Goal: Task Accomplishment & Management: Manage account settings

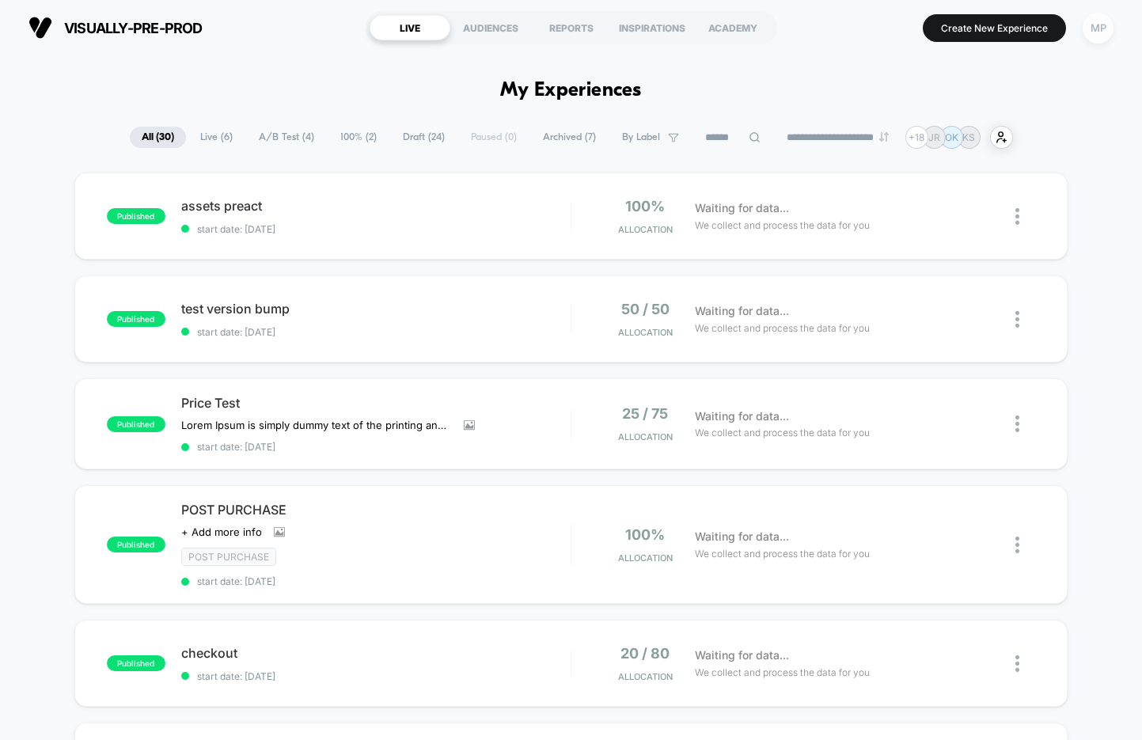
click at [1107, 29] on div "MP" at bounding box center [1098, 28] width 31 height 31
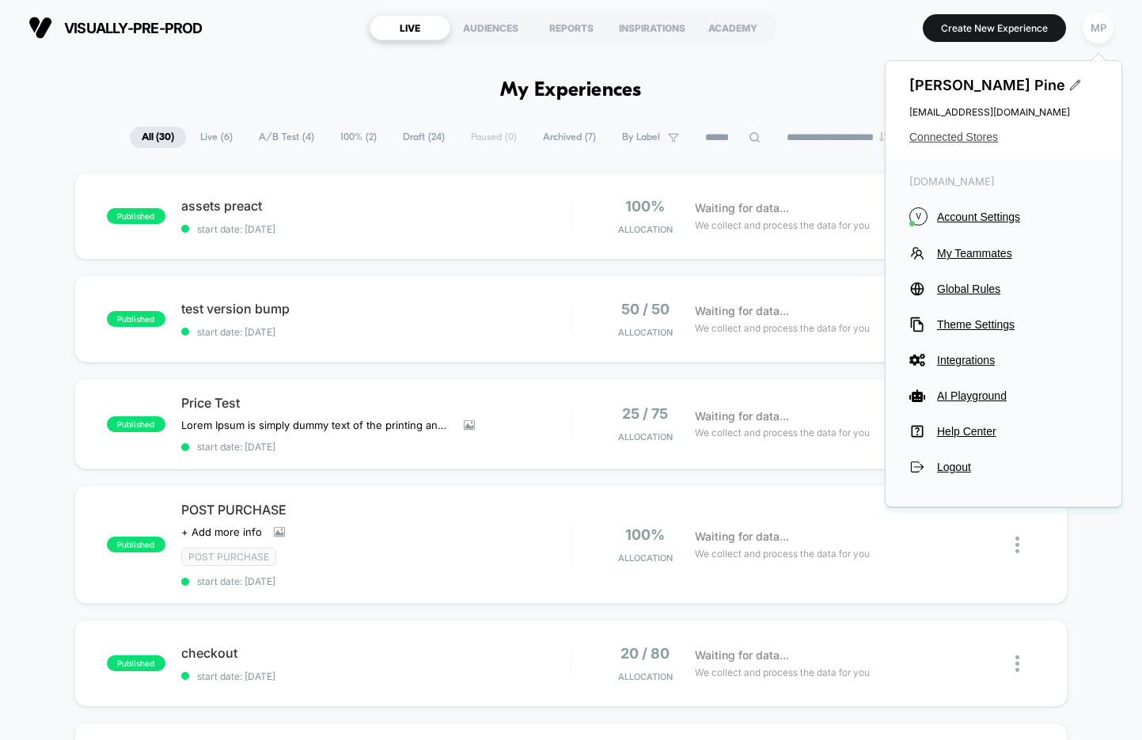
click at [986, 141] on span "Connected Stores" at bounding box center [1004, 137] width 188 height 13
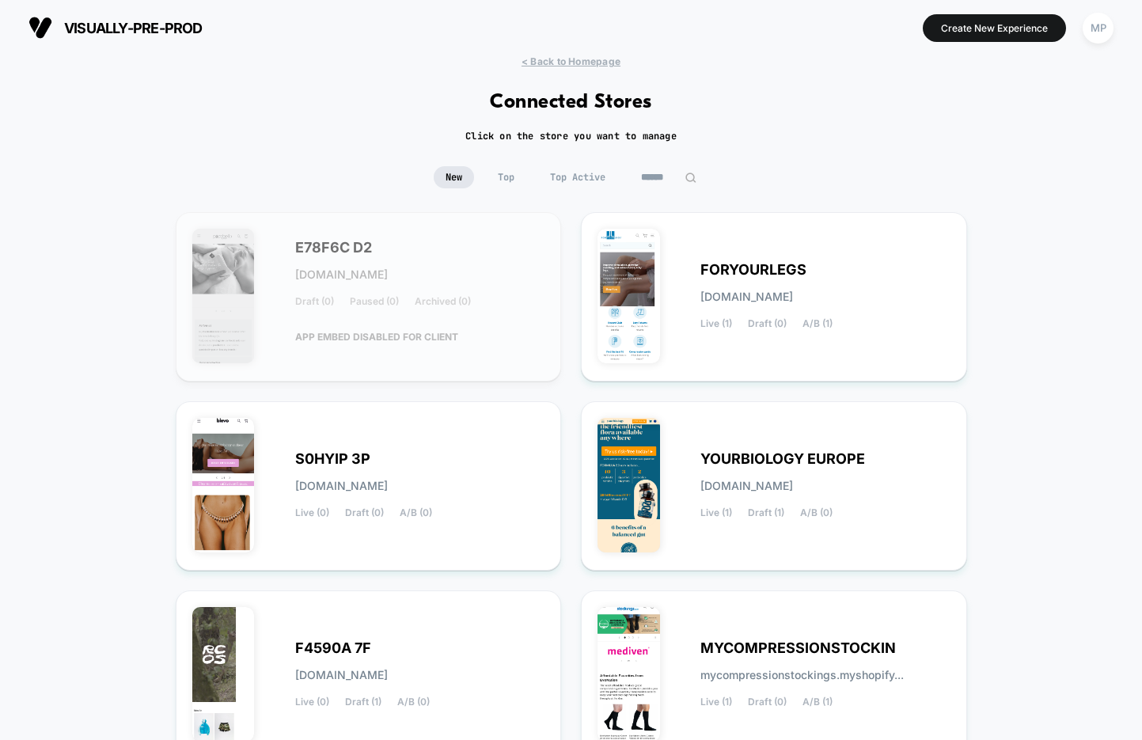
click at [668, 175] on input at bounding box center [668, 177] width 79 height 22
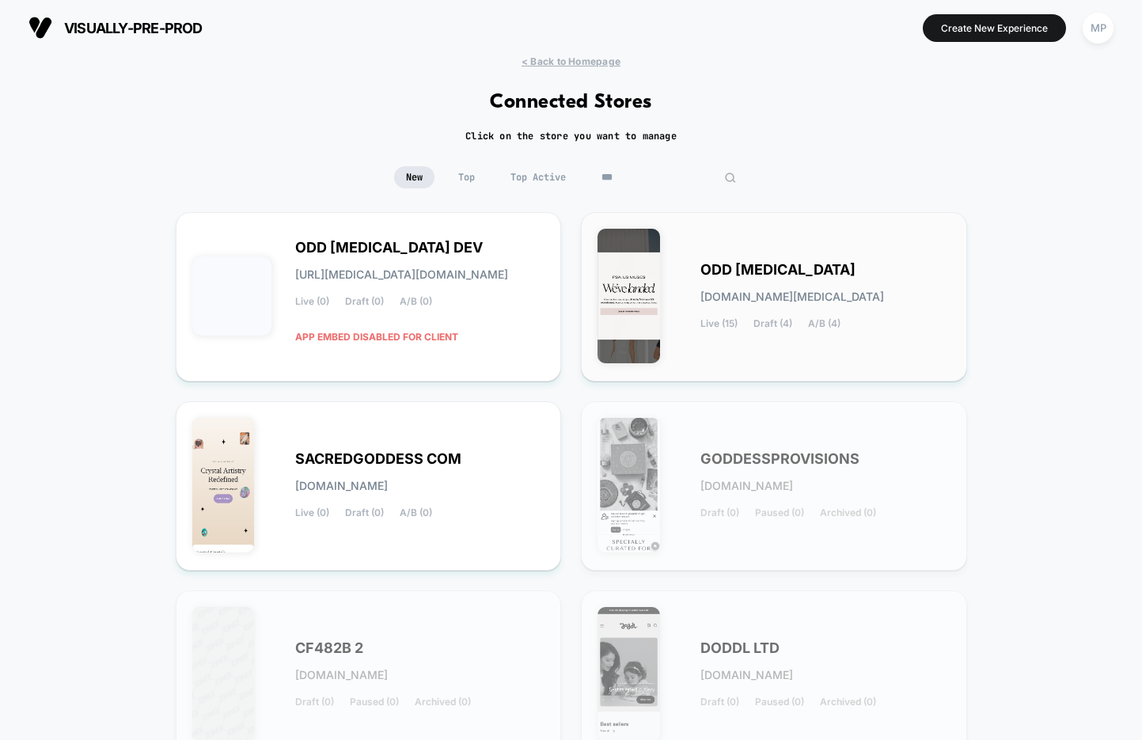
type input "***"
click at [695, 291] on div "ODD MUSE odd-muse.myshopify.com Live (15) Draft (4) A/B (4)" at bounding box center [774, 297] width 353 height 136
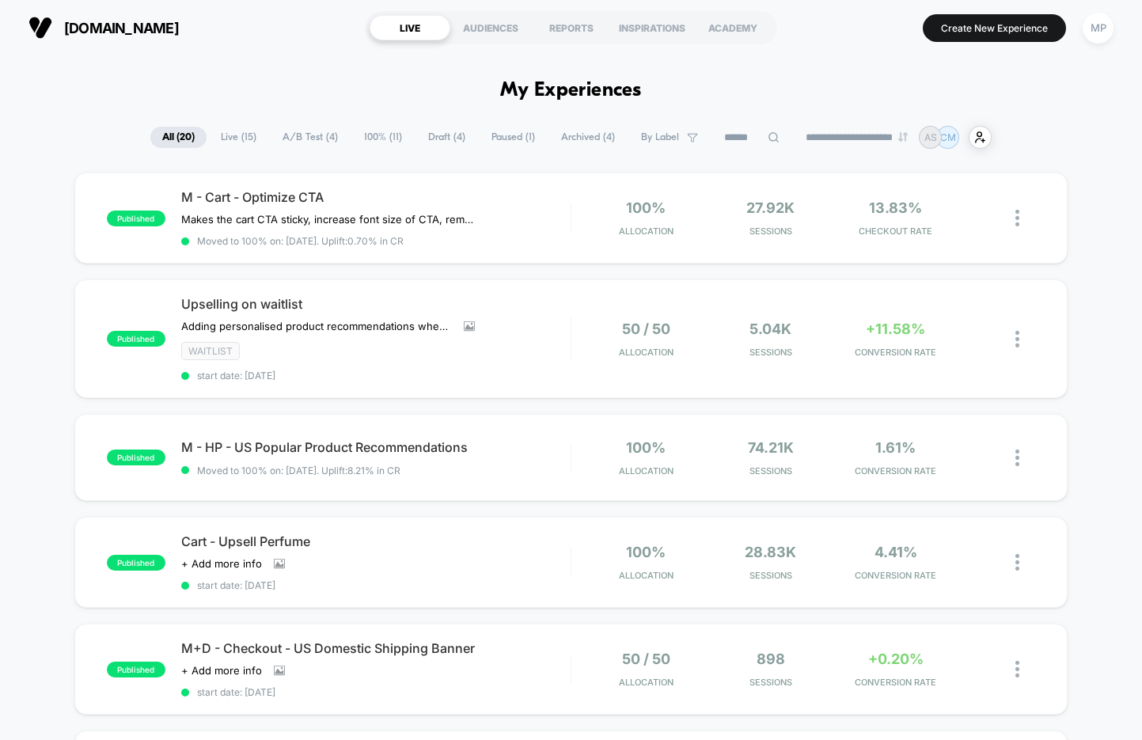
click at [728, 130] on input at bounding box center [752, 137] width 79 height 19
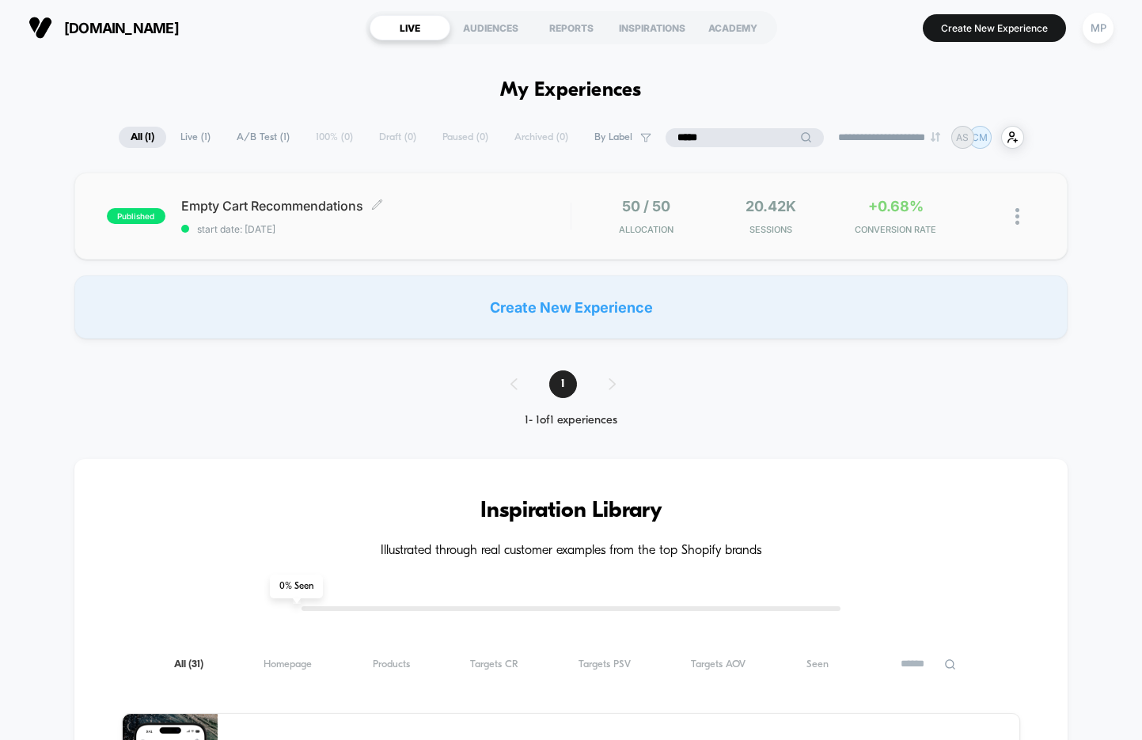
type input "*****"
click at [406, 236] on div "published Empty Cart Recommendations Click to edit experience details Click to …" at bounding box center [571, 216] width 994 height 87
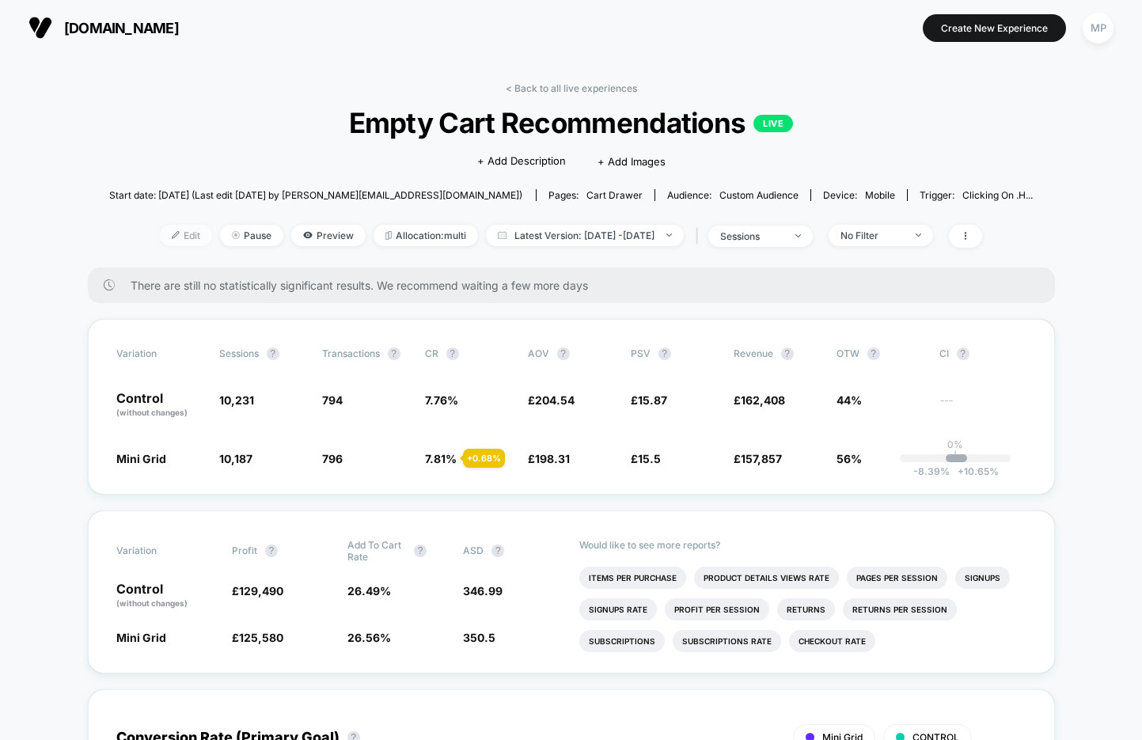
click at [169, 238] on span "Edit" at bounding box center [186, 235] width 52 height 21
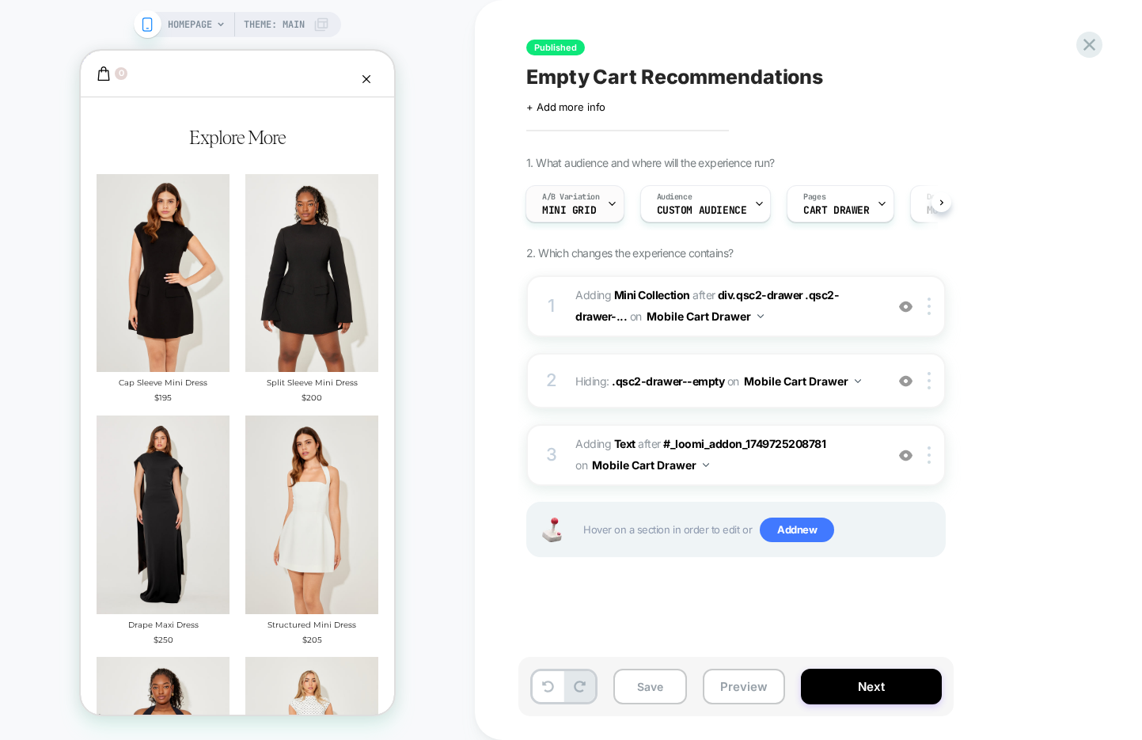
click at [606, 205] on div "A/B Variation Mini Grid" at bounding box center [570, 204] width 89 height 36
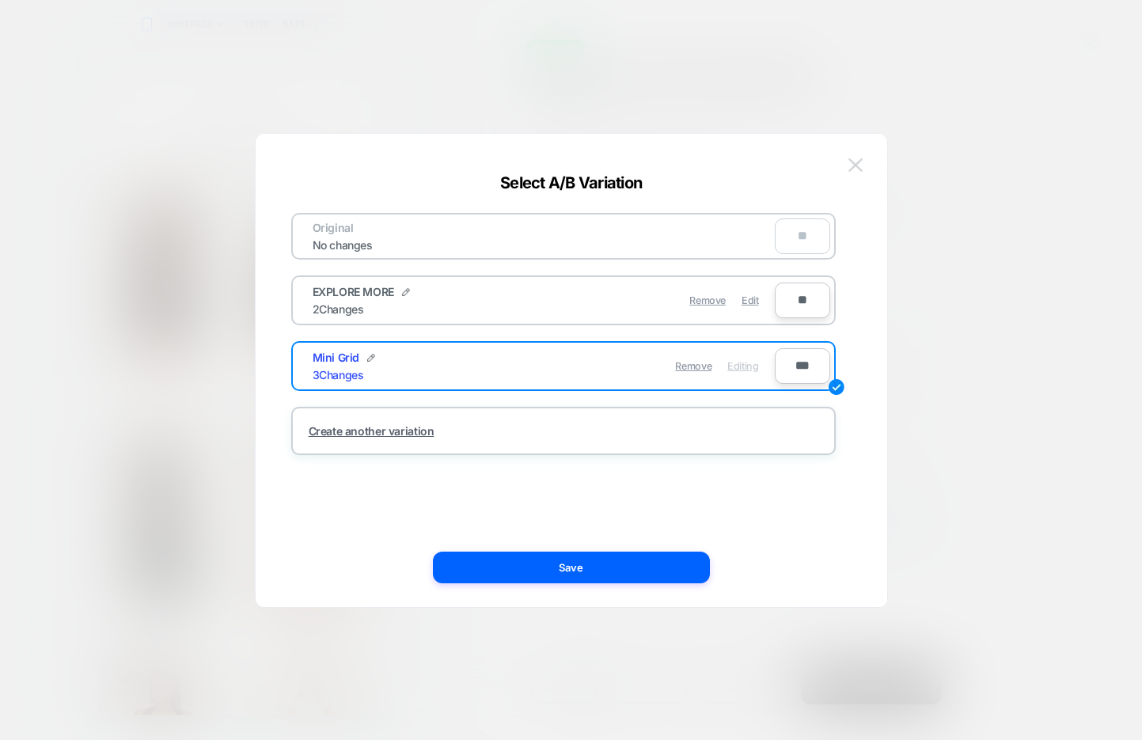
click at [861, 165] on img at bounding box center [856, 164] width 14 height 13
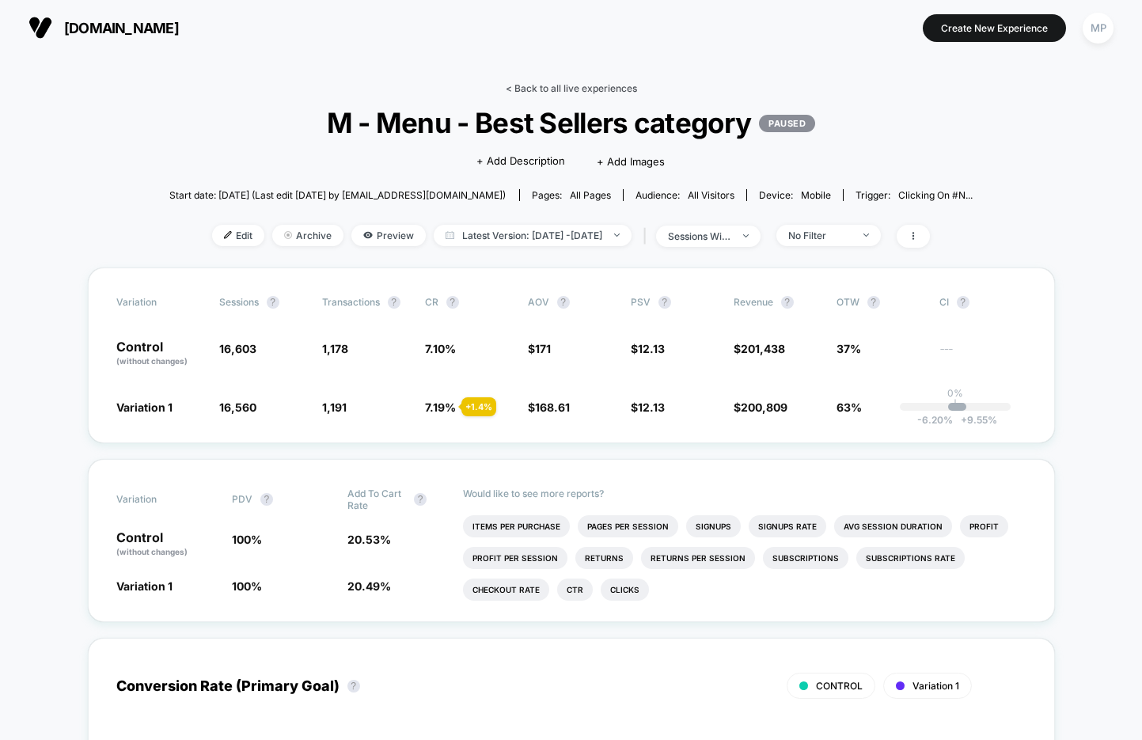
click at [525, 86] on link "< Back to all live experiences" at bounding box center [571, 88] width 131 height 12
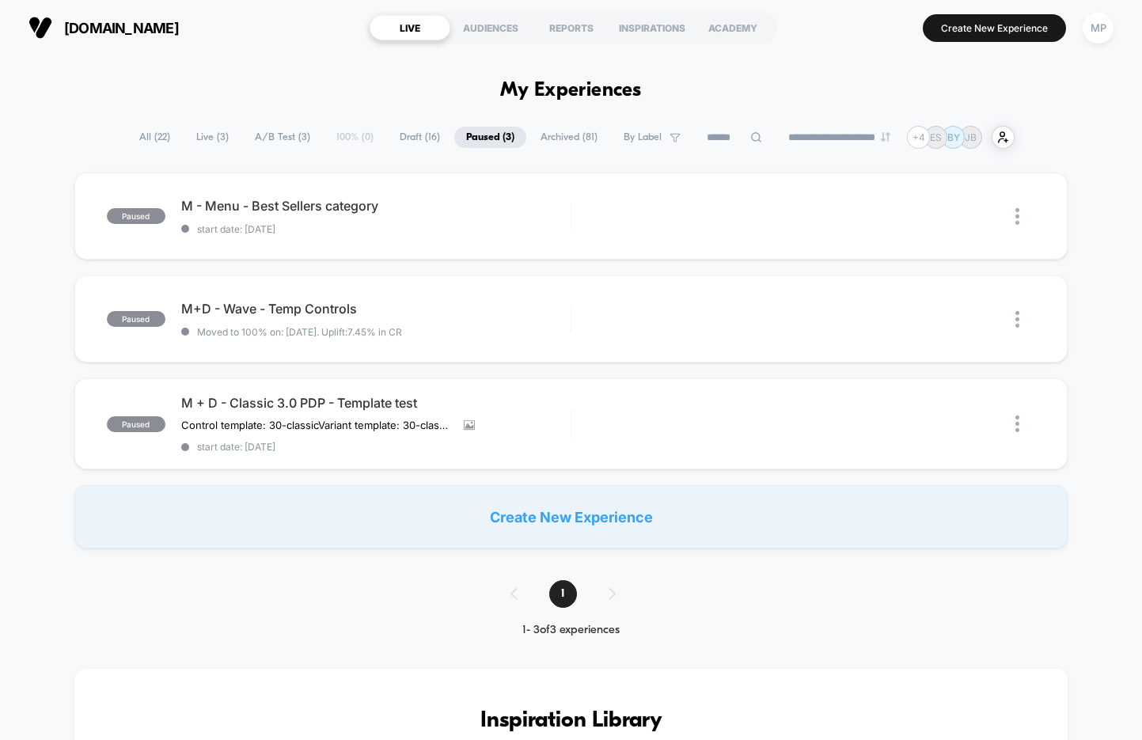
click at [274, 128] on span "A/B Test ( 3 )" at bounding box center [282, 137] width 79 height 21
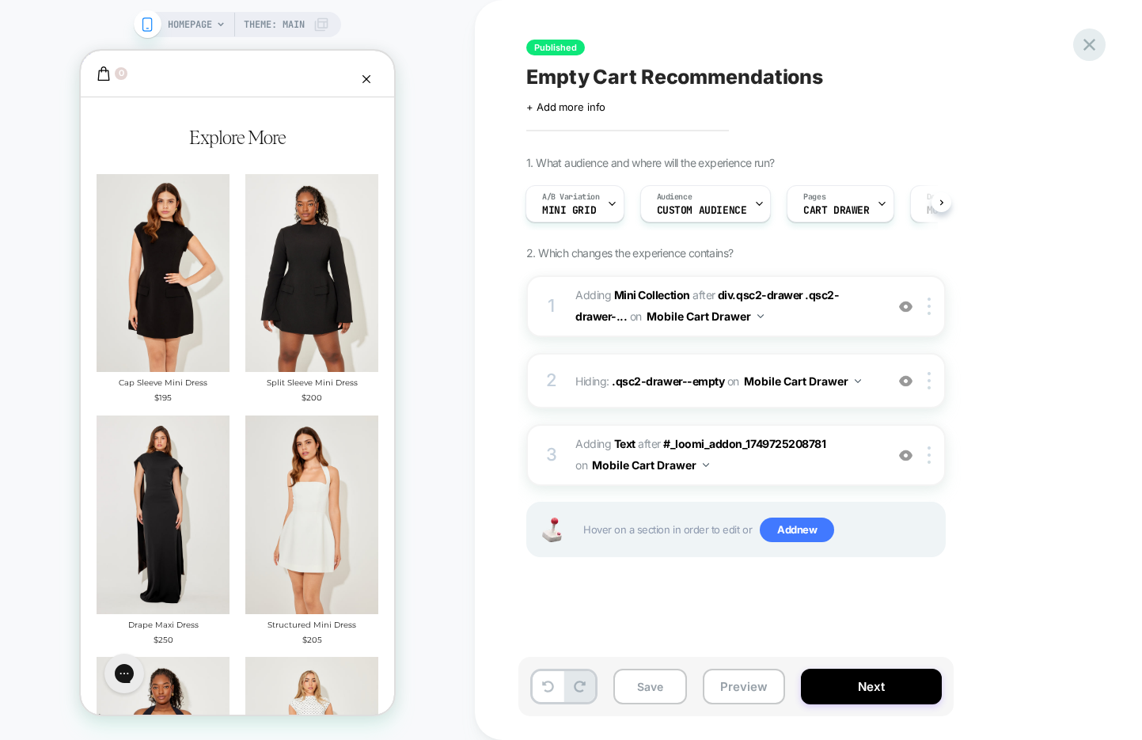
click at [1096, 46] on icon at bounding box center [1089, 44] width 21 height 21
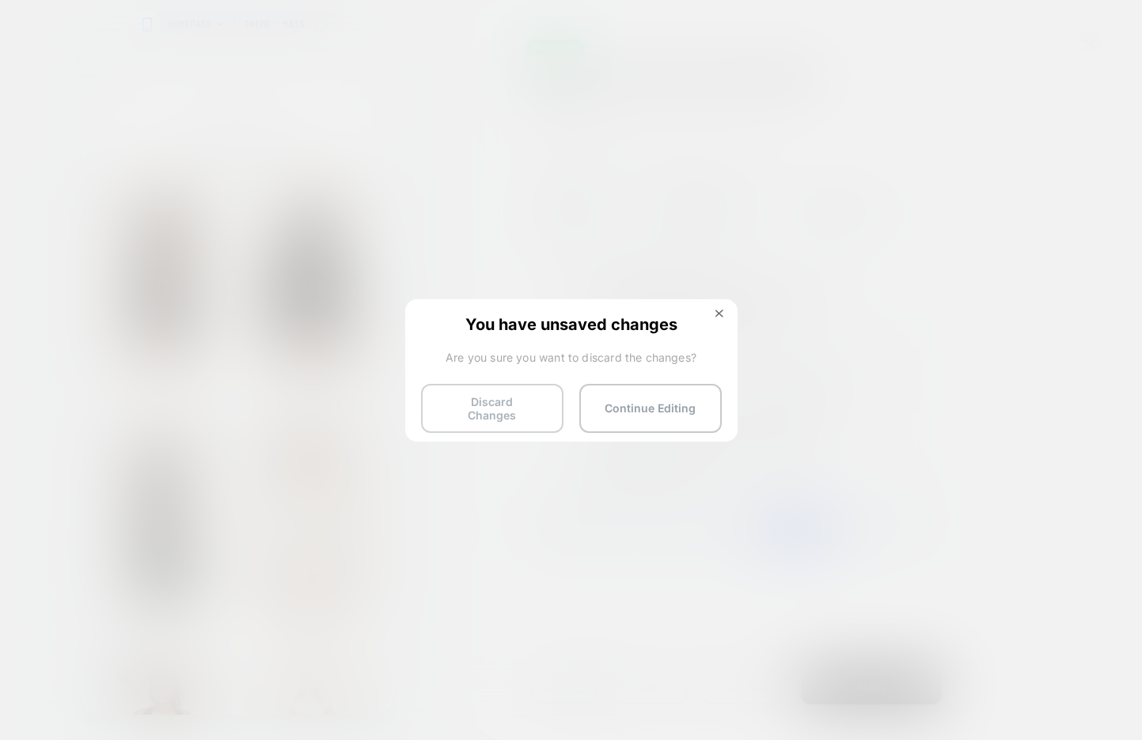
click at [495, 418] on button "Discard Changes" at bounding box center [492, 408] width 143 height 49
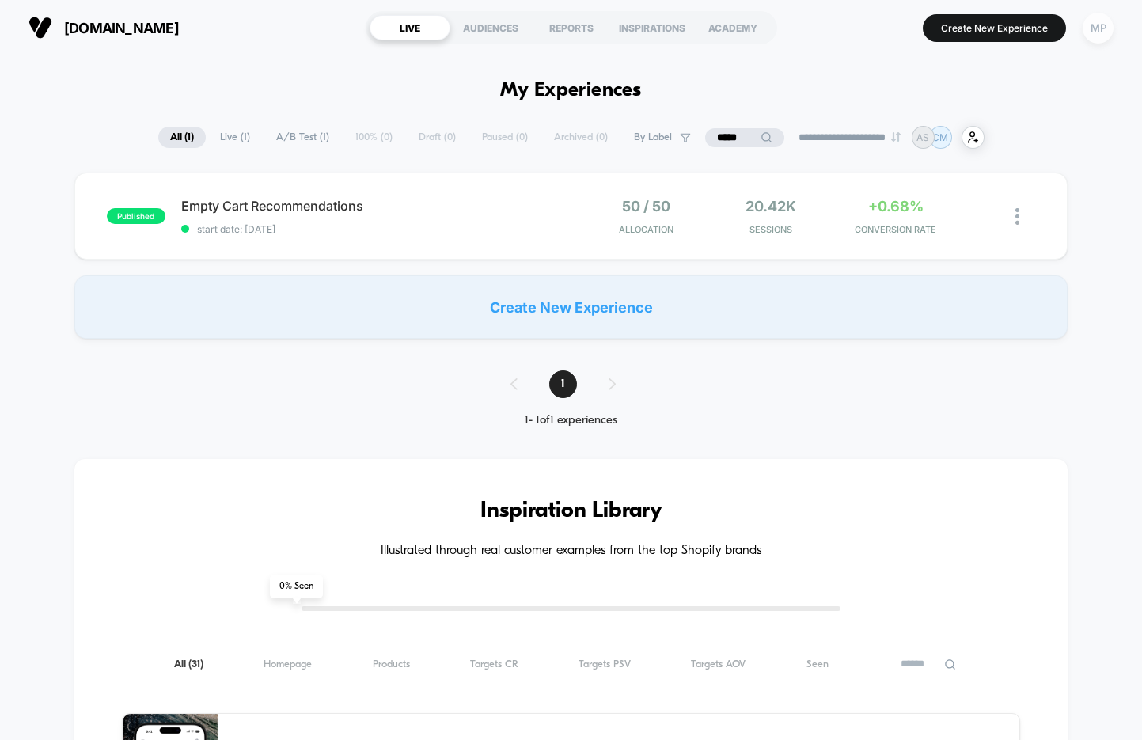
click at [1097, 32] on div "MP" at bounding box center [1098, 28] width 31 height 31
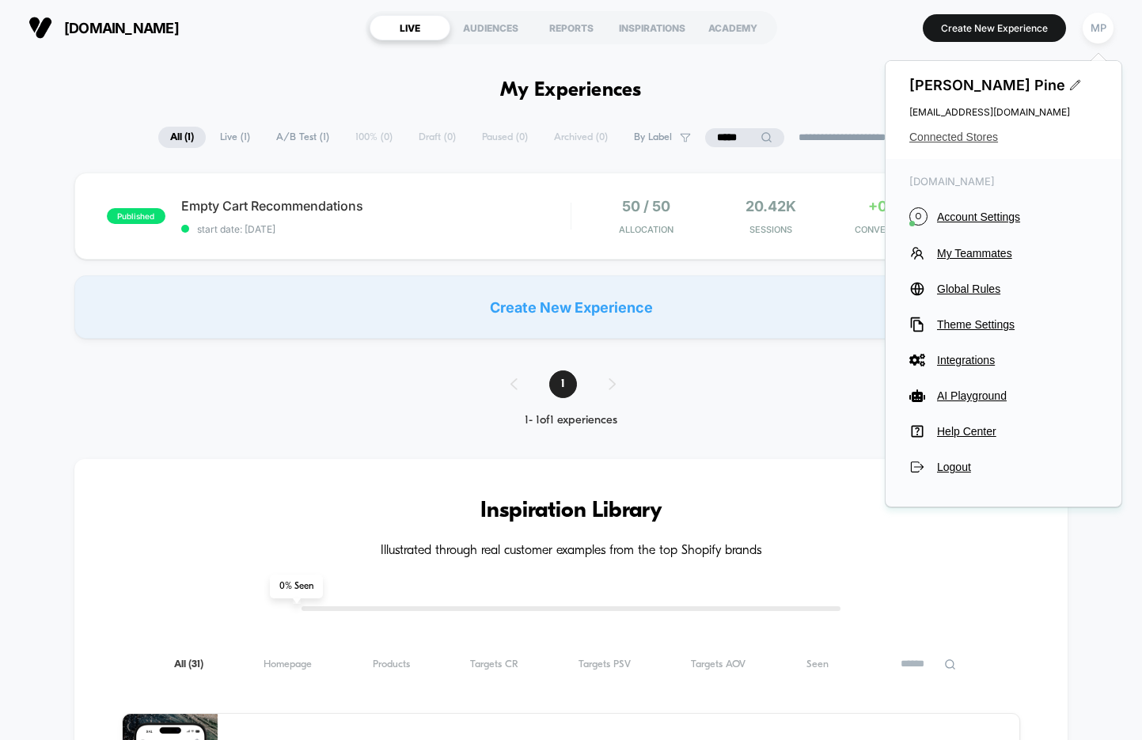
click at [950, 140] on span "Connected Stores" at bounding box center [1004, 137] width 188 height 13
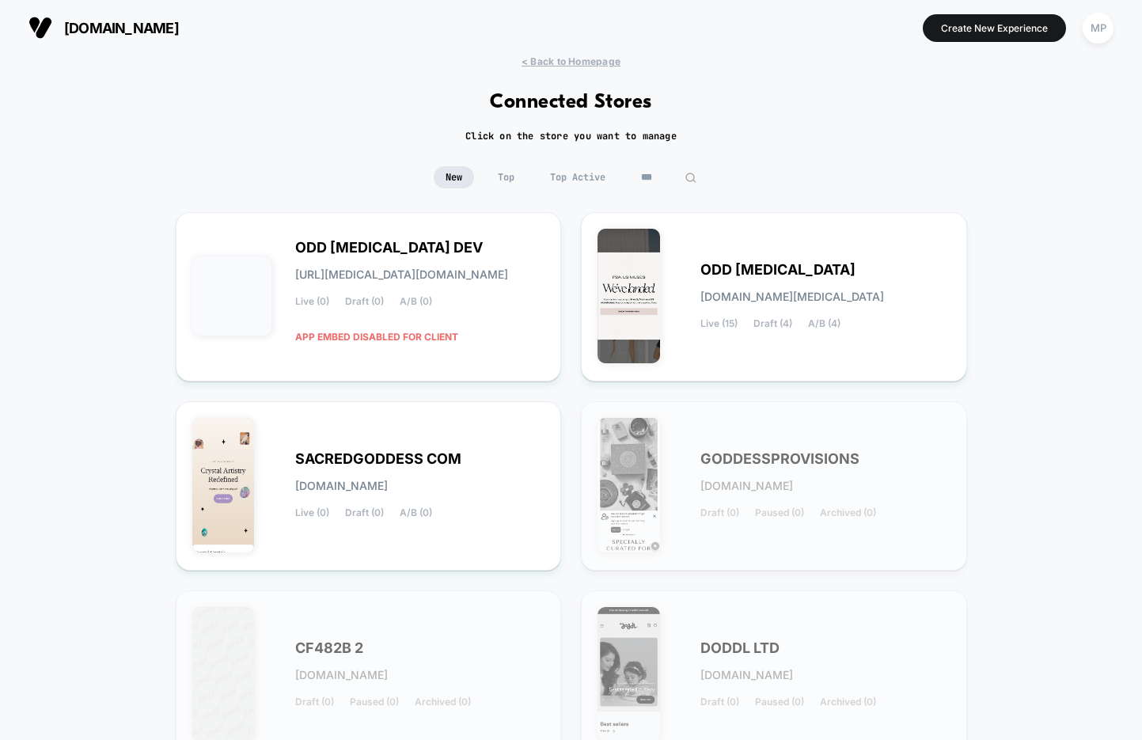
click at [653, 178] on input "***" at bounding box center [668, 177] width 79 height 22
click at [653, 178] on input "***" at bounding box center [669, 177] width 158 height 22
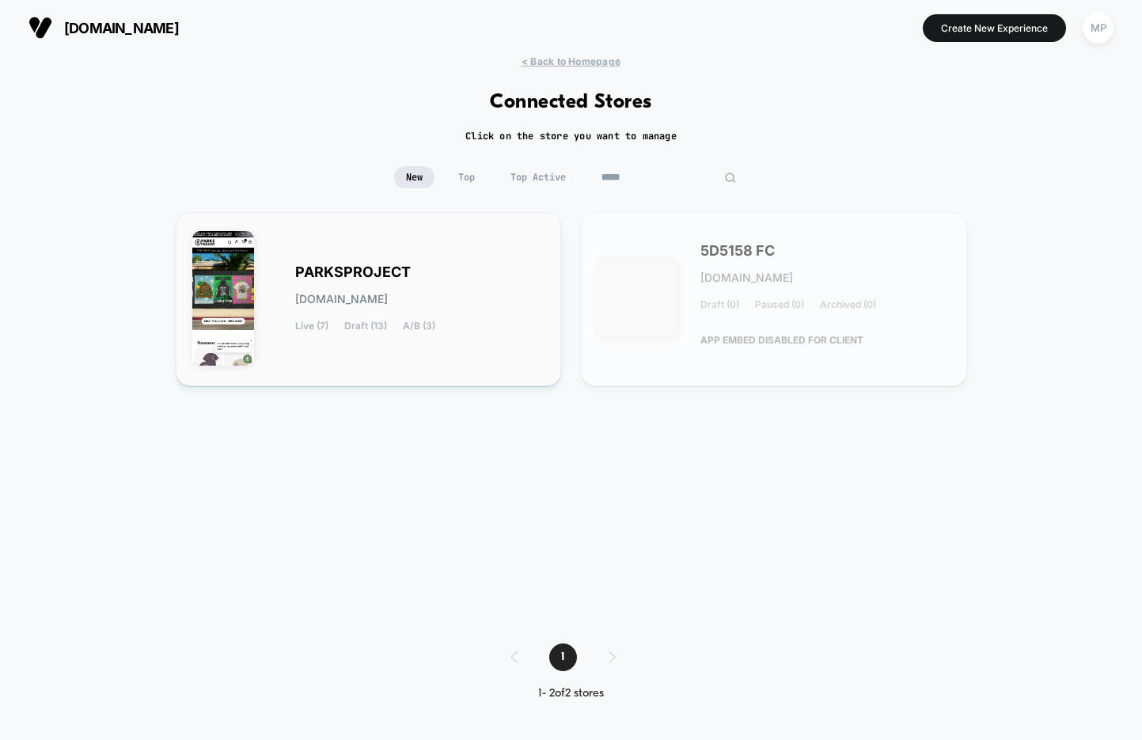
type input "*****"
click at [431, 224] on div "PARKSPROJECT [DOMAIN_NAME] Live (7) Draft (13) A/B (3)" at bounding box center [369, 299] width 386 height 174
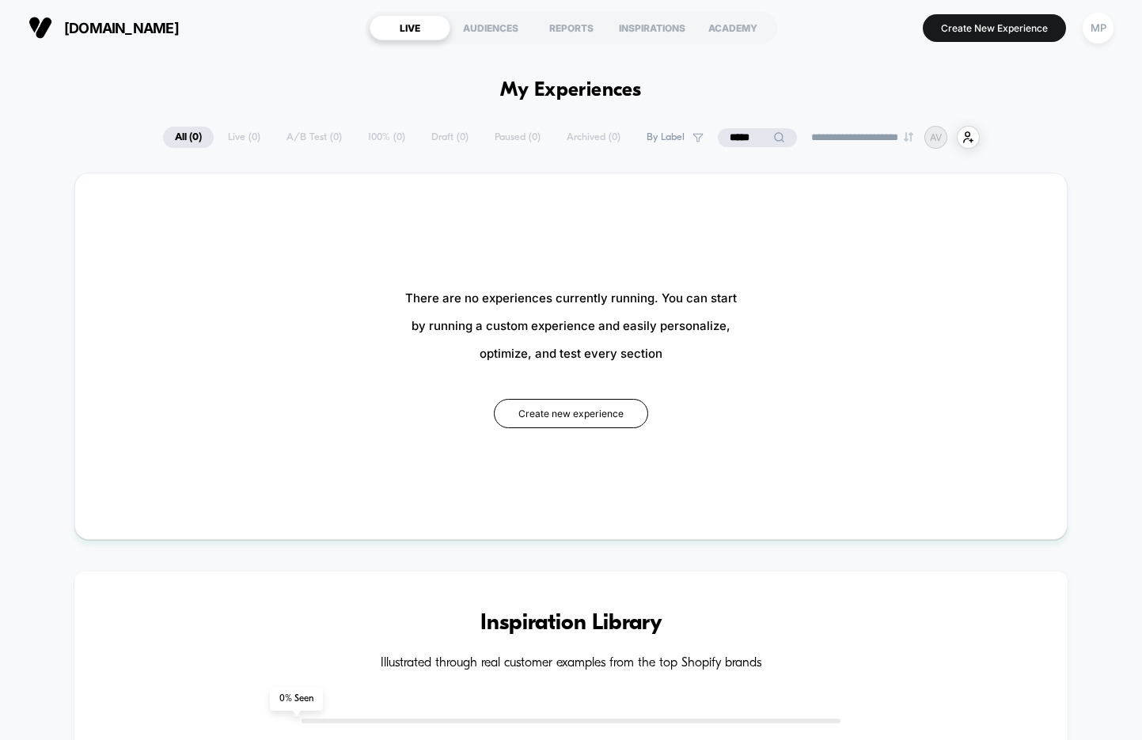
click at [735, 135] on input "*****" at bounding box center [757, 137] width 79 height 19
click at [735, 135] on input "*****" at bounding box center [757, 137] width 158 height 19
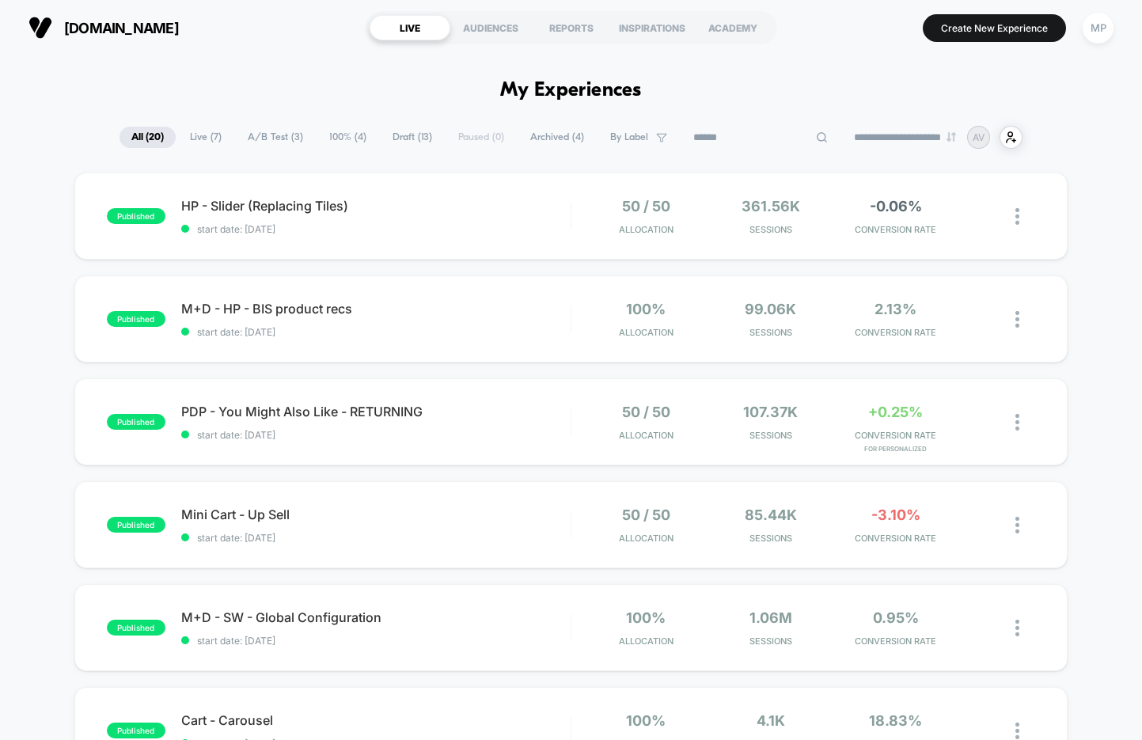
click at [250, 139] on span "A/B Test ( 3 )" at bounding box center [275, 137] width 79 height 21
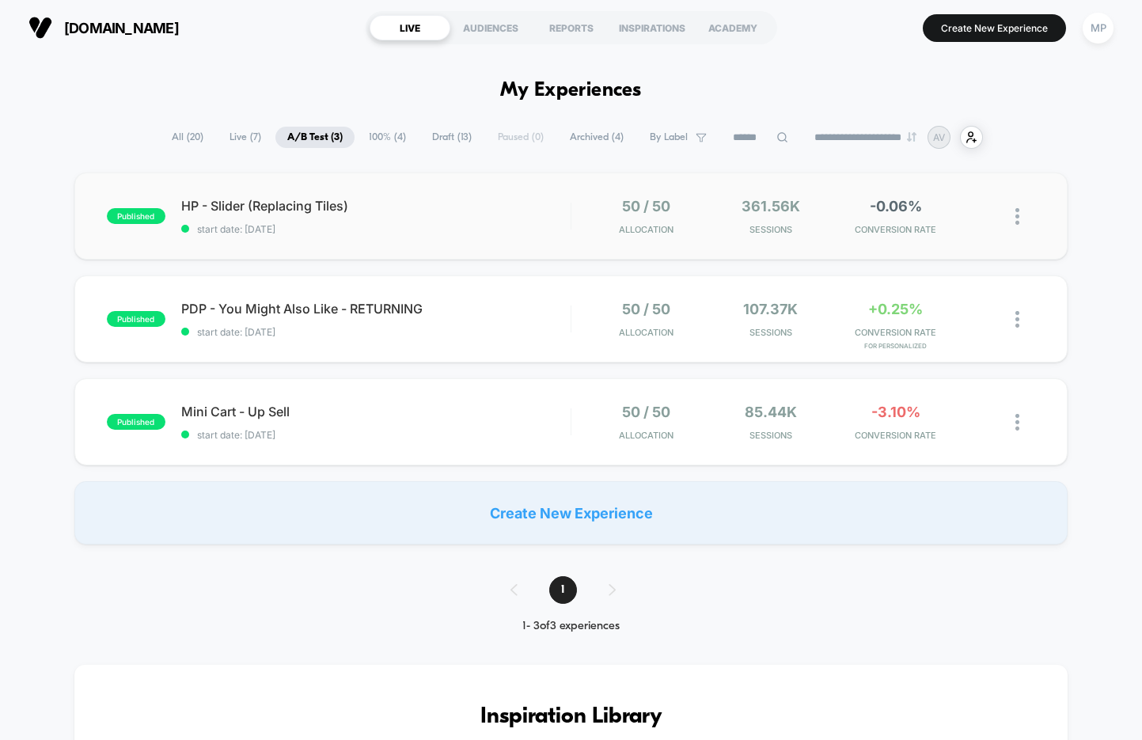
click at [419, 240] on div "published HP - Slider (Replacing Tiles) start date: [DATE] 50 / 50 Allocation 3…" at bounding box center [571, 216] width 994 height 87
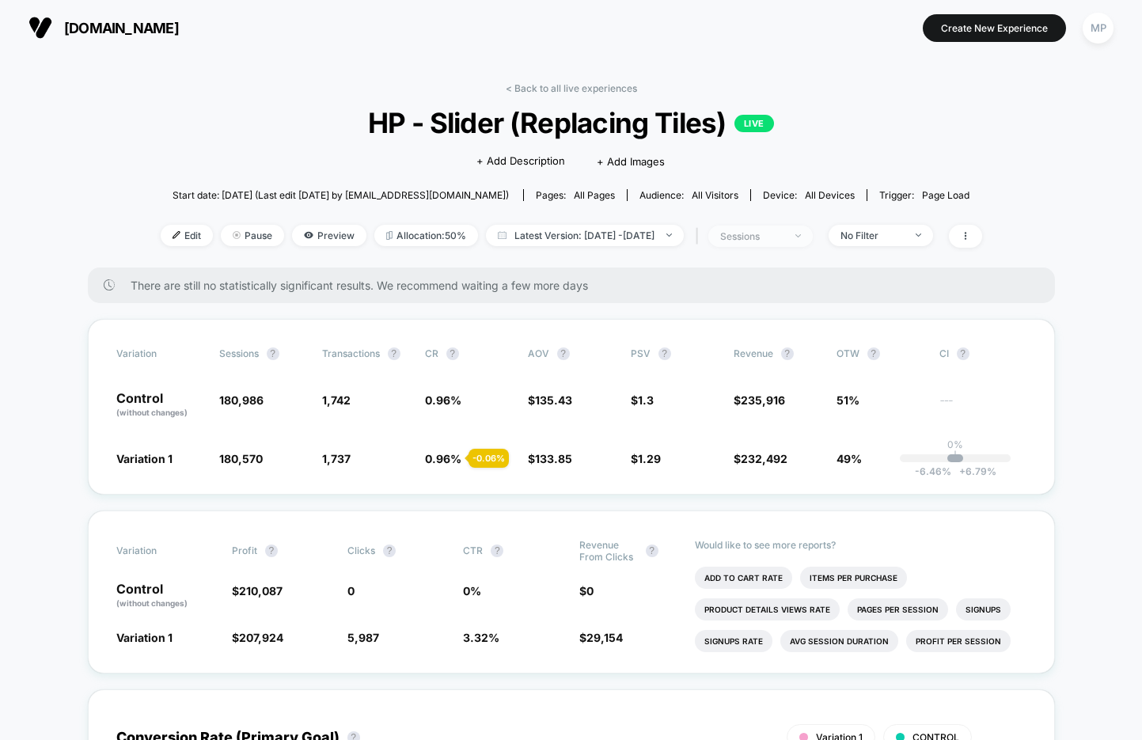
click at [771, 235] on div "sessions" at bounding box center [751, 236] width 63 height 12
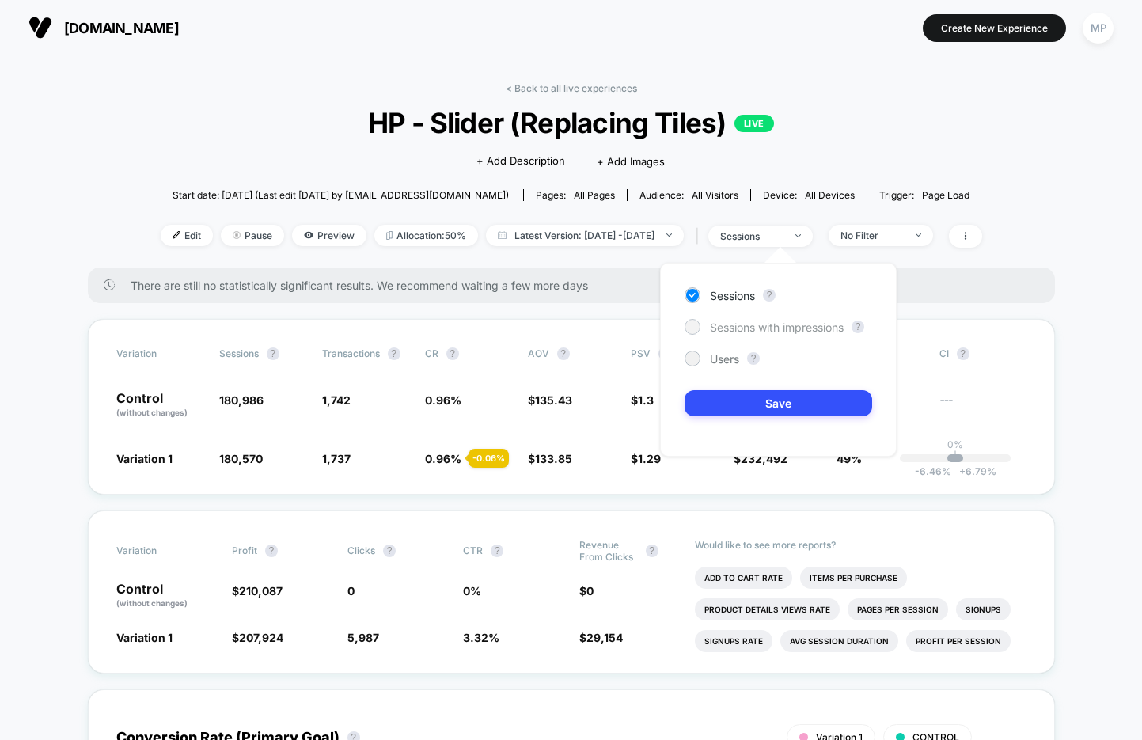
click at [744, 321] on span "Sessions with impressions" at bounding box center [777, 327] width 134 height 13
click at [720, 386] on div "Sessions ? Sessions with impressions ? Users ? Save" at bounding box center [778, 360] width 237 height 194
click at [719, 403] on button "Save" at bounding box center [779, 403] width 188 height 26
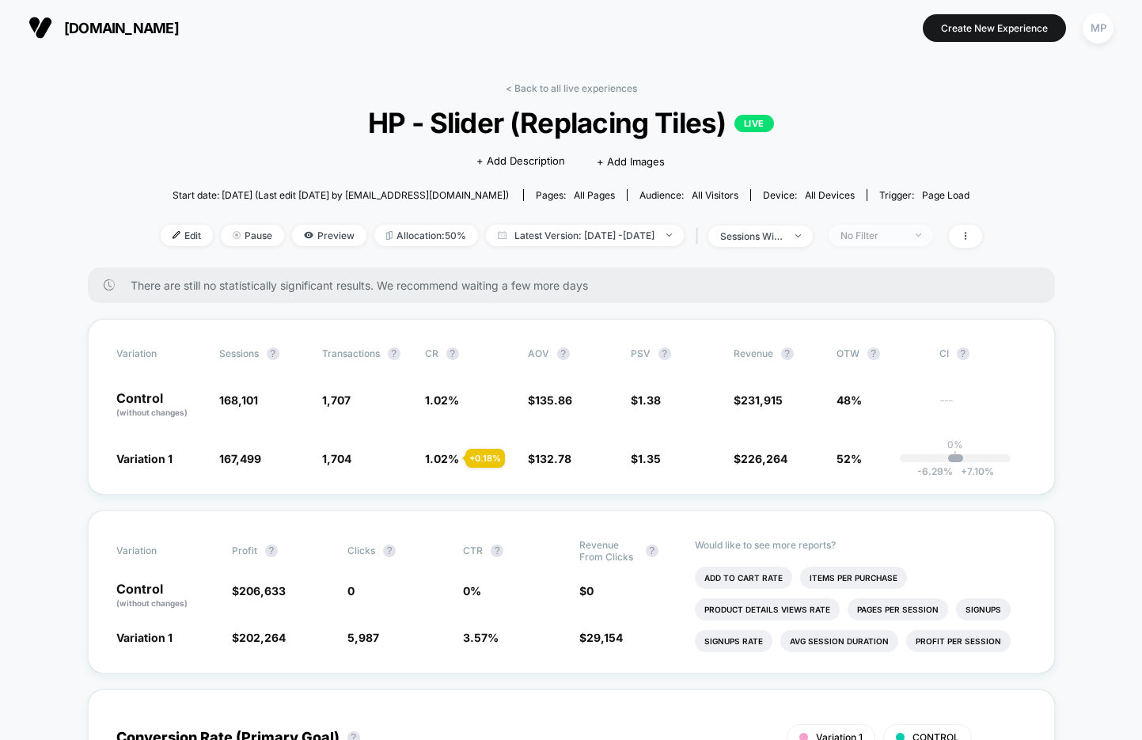
click at [904, 234] on div "No Filter" at bounding box center [872, 236] width 63 height 12
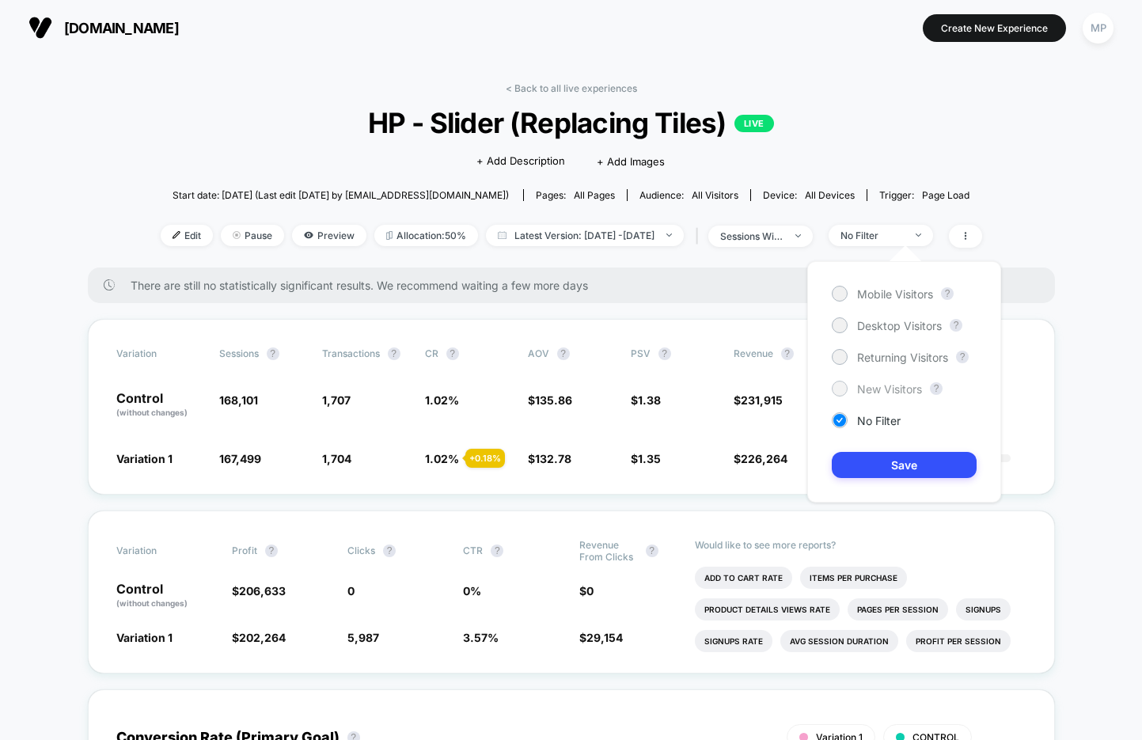
click at [868, 384] on span "New Visitors" at bounding box center [889, 388] width 65 height 13
click at [853, 466] on button "Save" at bounding box center [904, 465] width 145 height 26
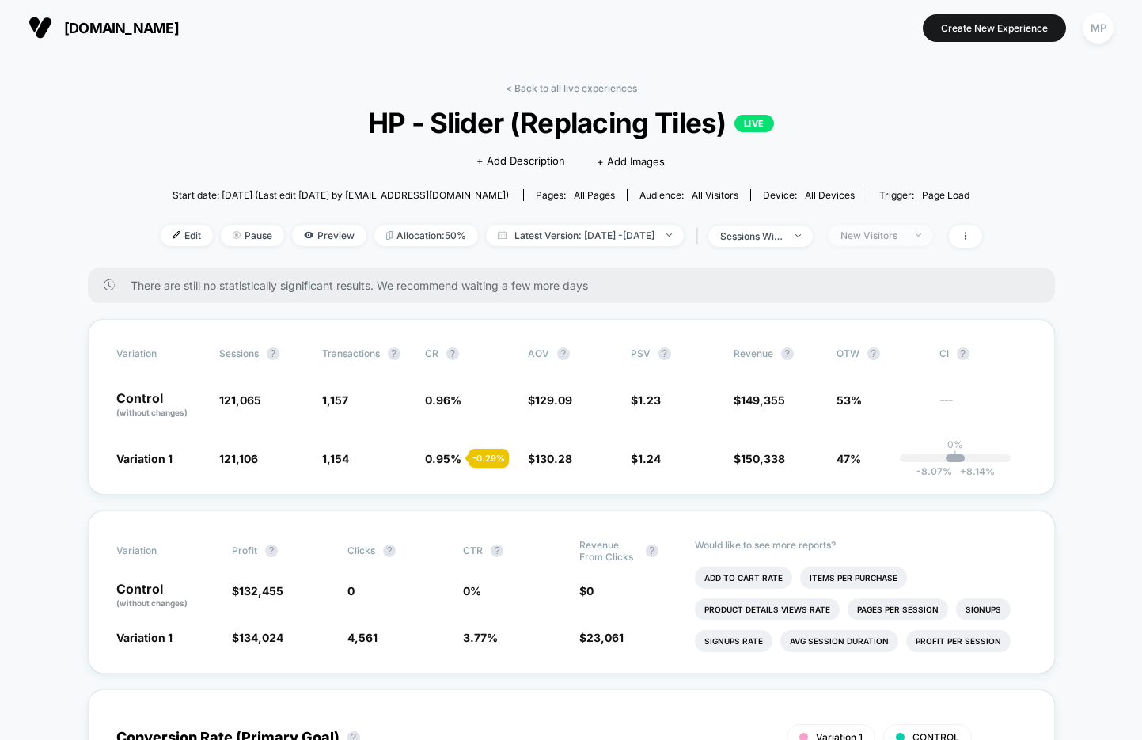
click at [902, 234] on div "New Visitors" at bounding box center [872, 236] width 63 height 12
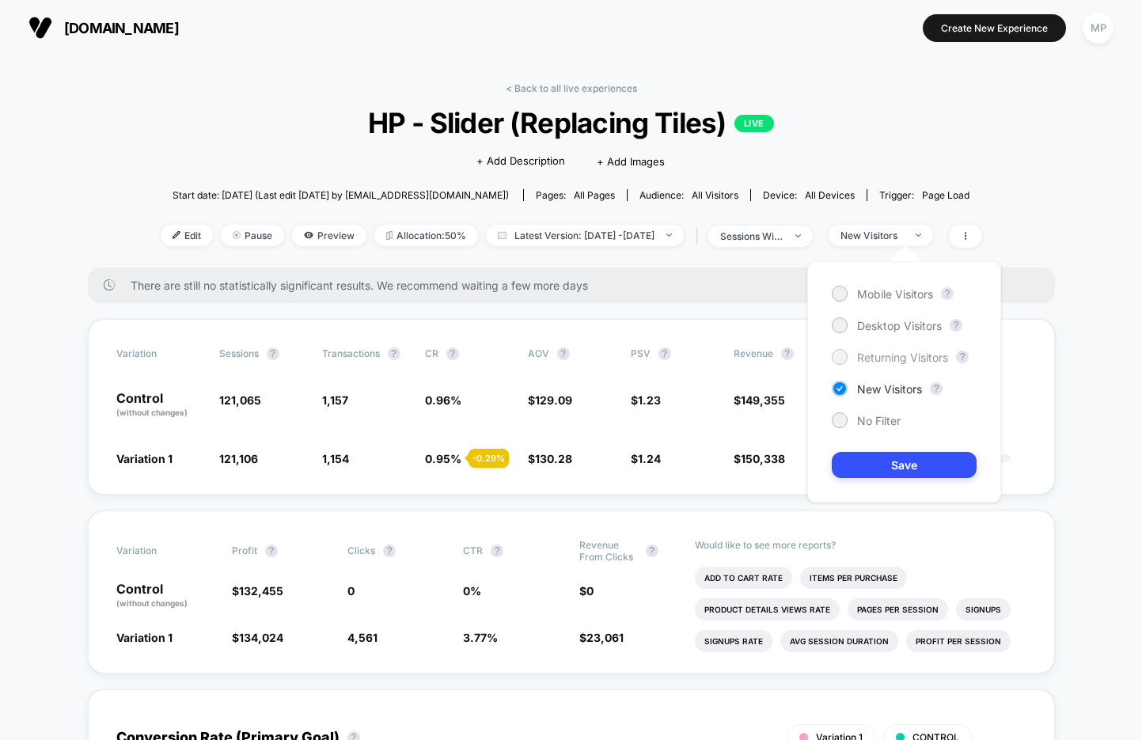
click at [882, 351] on span "Returning Visitors" at bounding box center [902, 357] width 91 height 13
click at [858, 456] on button "Save" at bounding box center [904, 465] width 145 height 26
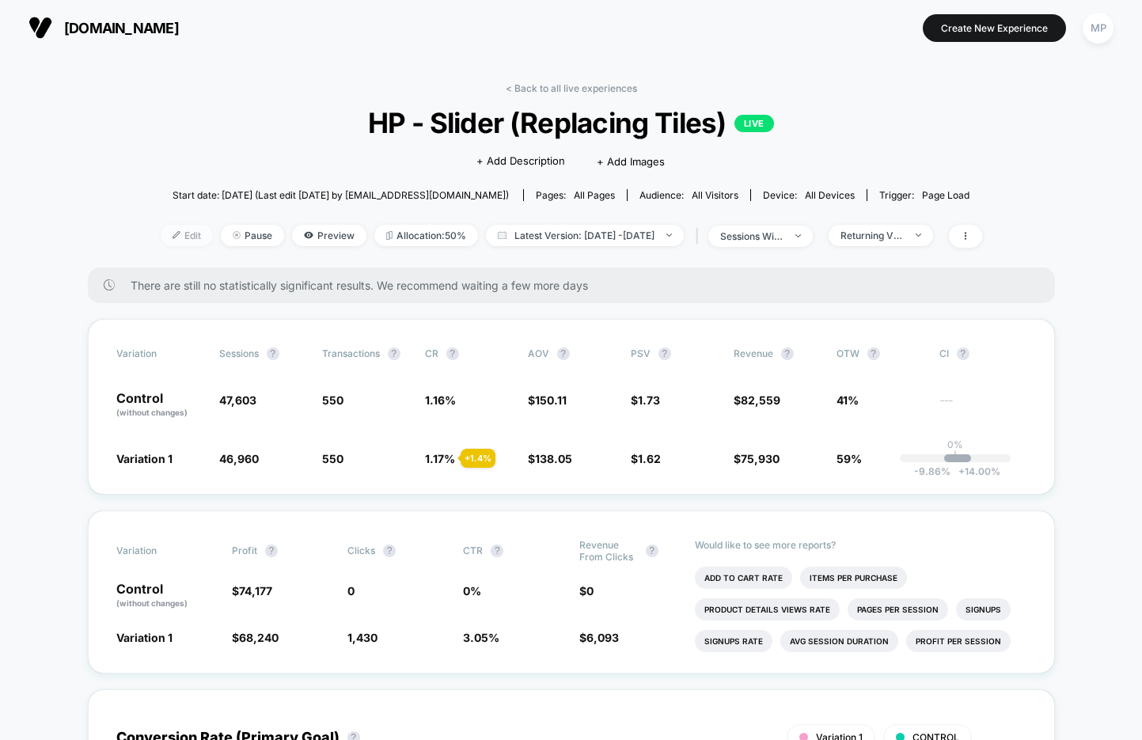
click at [165, 233] on span "Edit" at bounding box center [187, 235] width 52 height 21
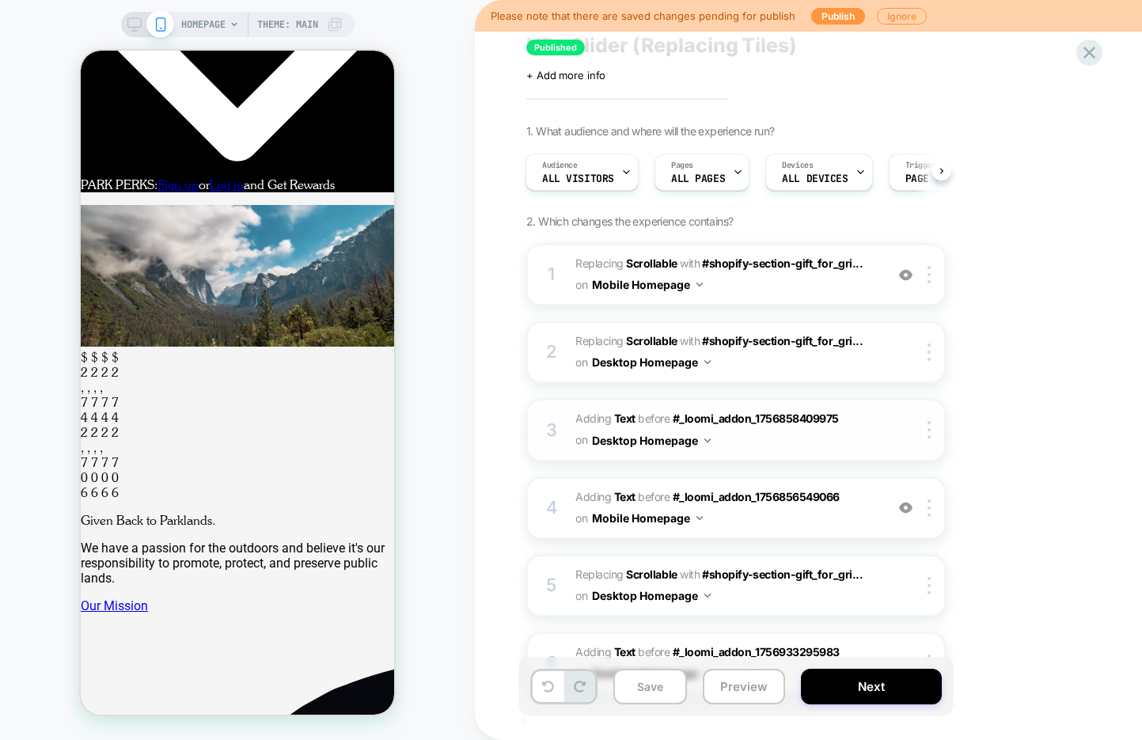
scroll to position [39, 0]
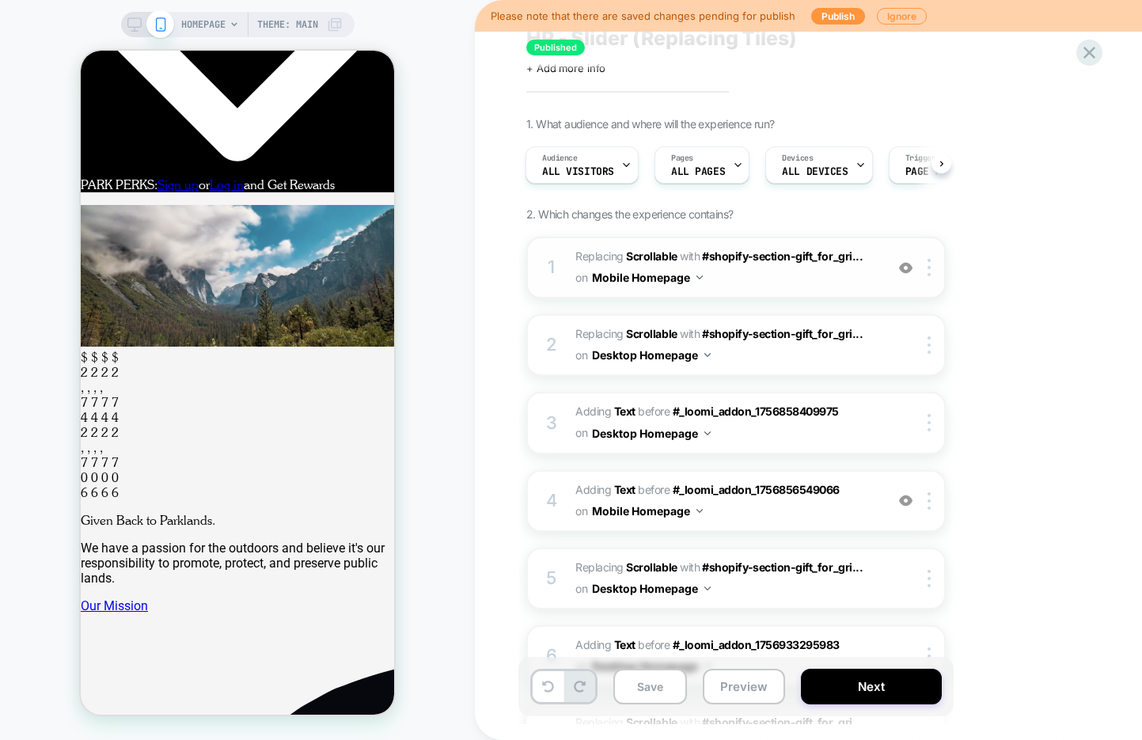
click at [903, 267] on img at bounding box center [905, 267] width 13 height 13
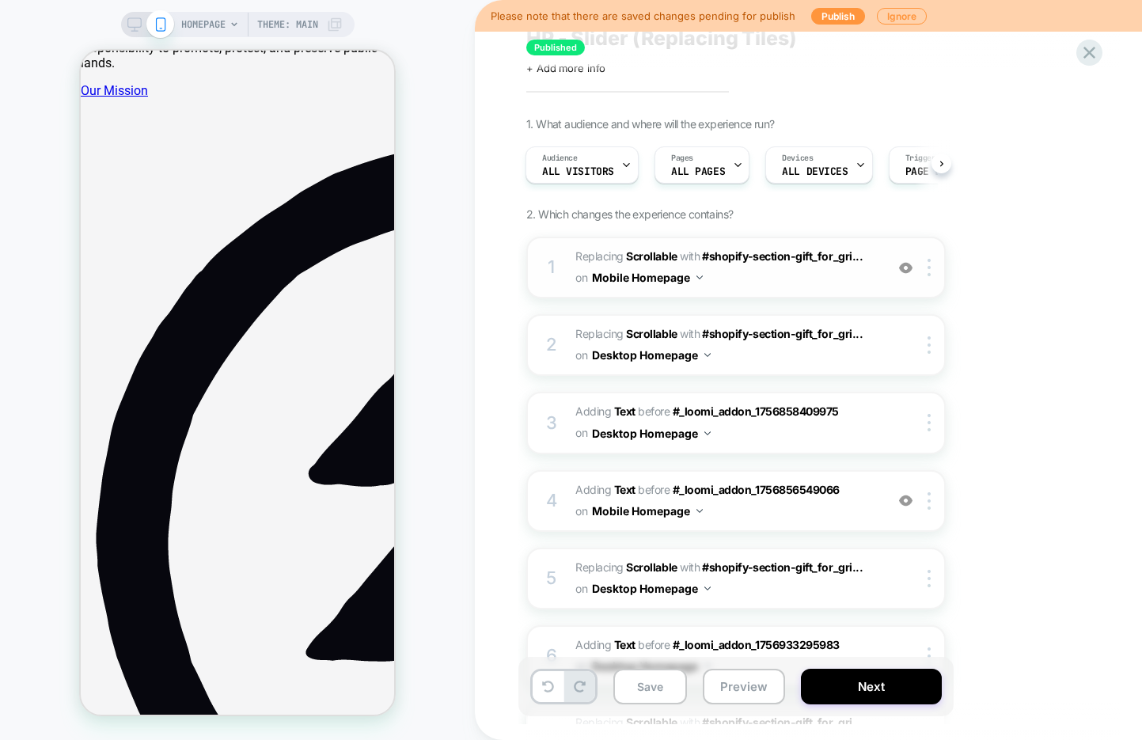
scroll to position [866, 0]
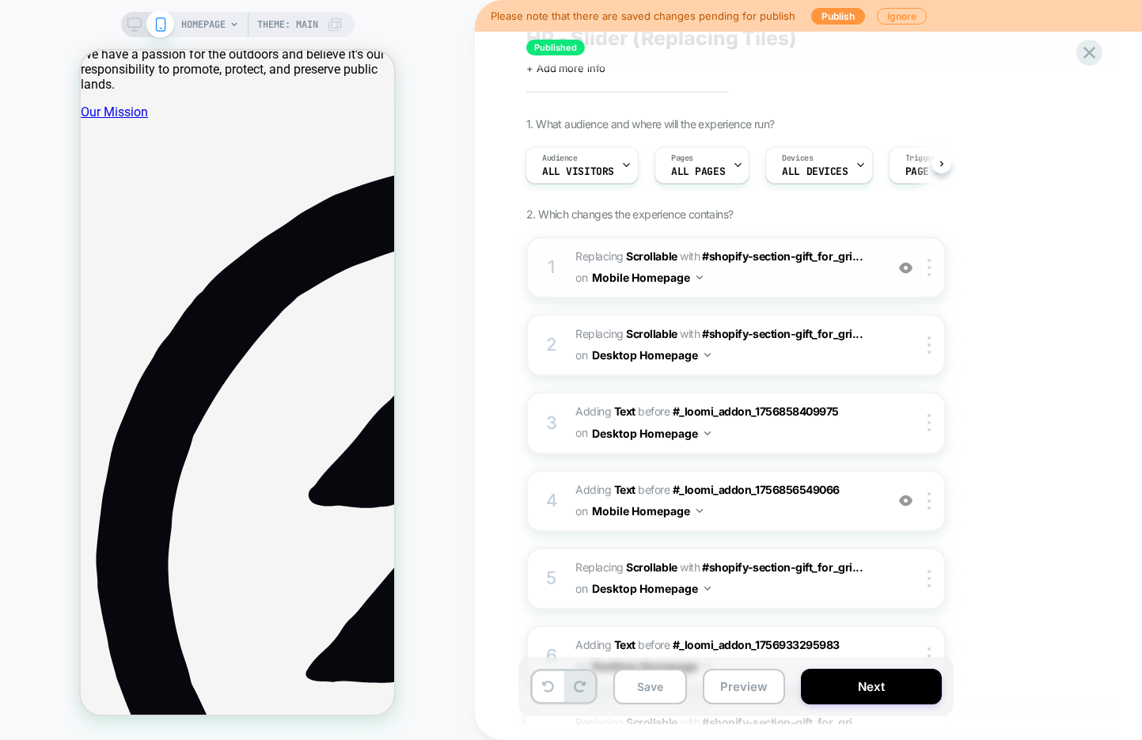
click at [908, 270] on img at bounding box center [905, 267] width 13 height 13
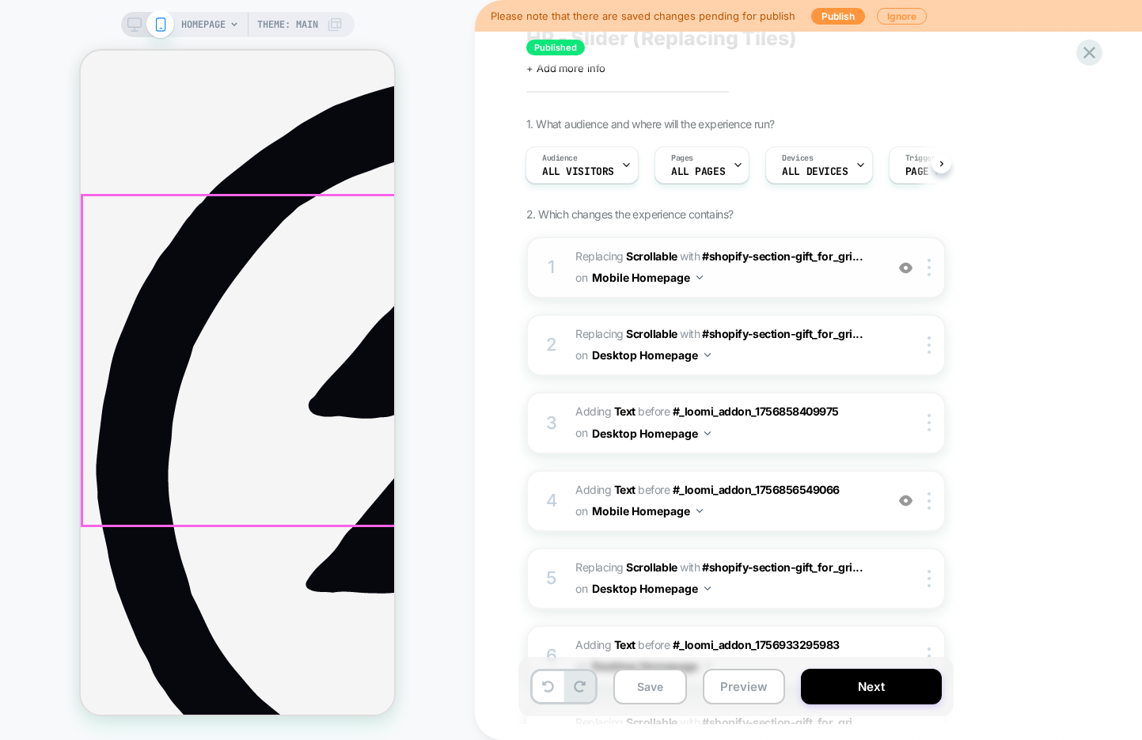
scroll to position [963, 0]
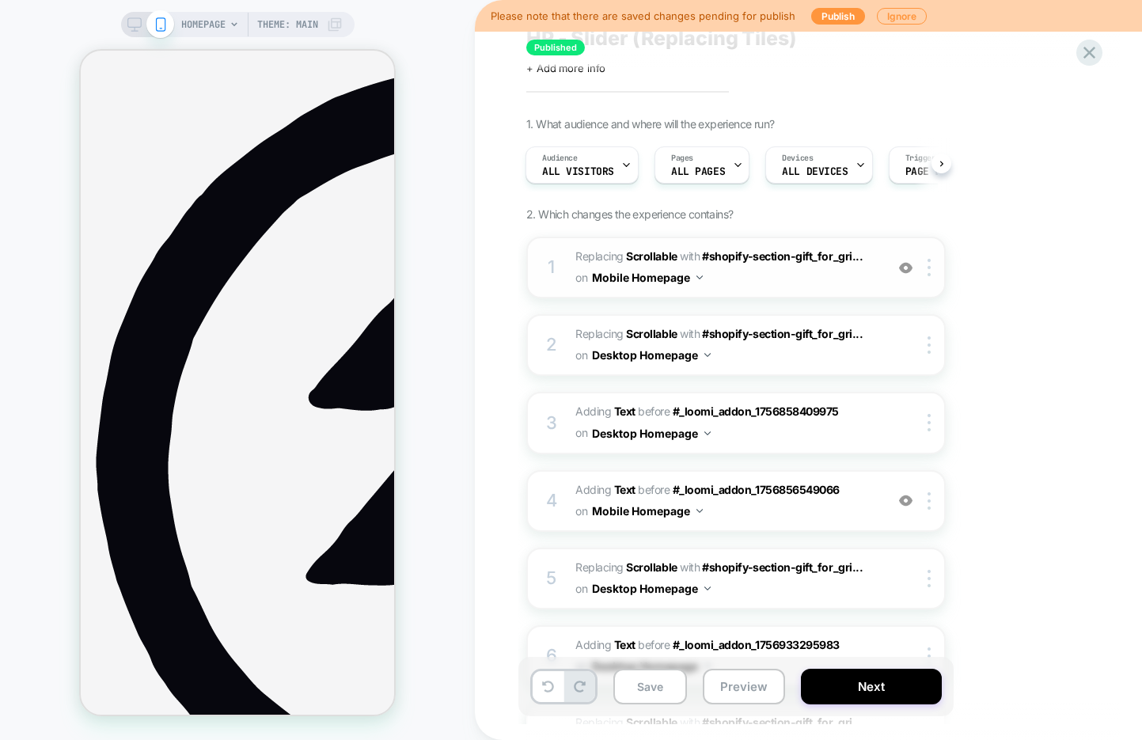
click at [906, 264] on img at bounding box center [905, 267] width 13 height 13
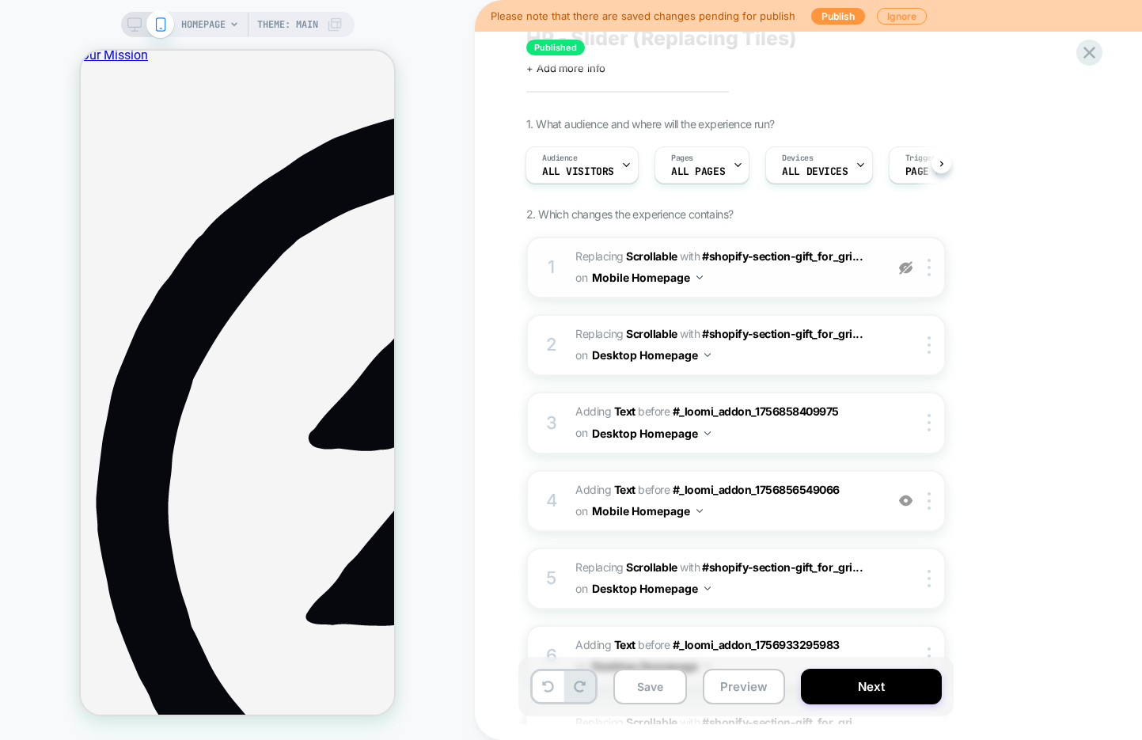
scroll to position [920, 0]
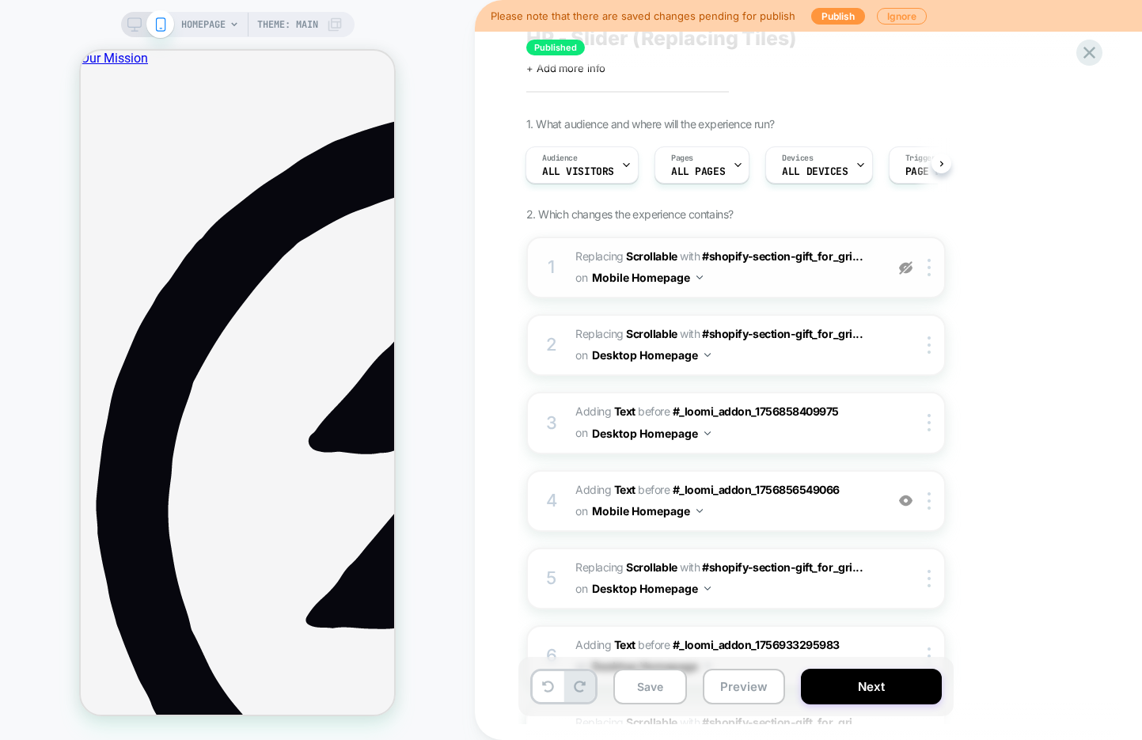
click at [905, 268] on img at bounding box center [905, 267] width 13 height 13
click at [905, 495] on img at bounding box center [905, 500] width 13 height 13
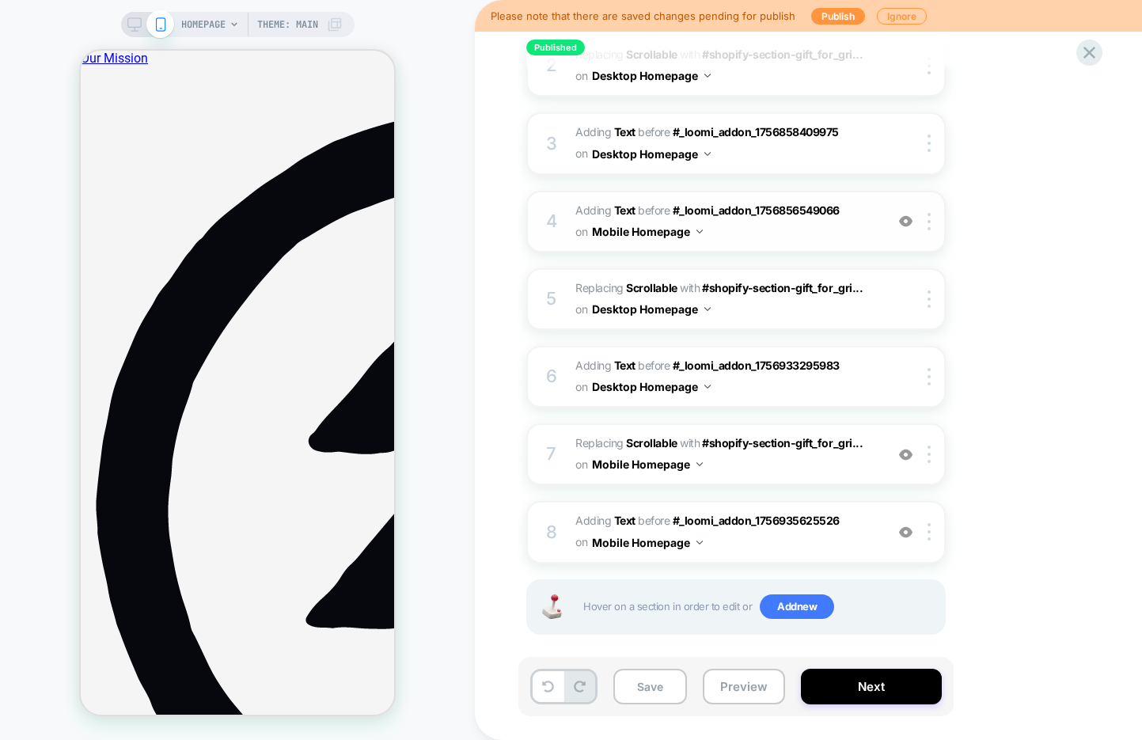
scroll to position [331, 0]
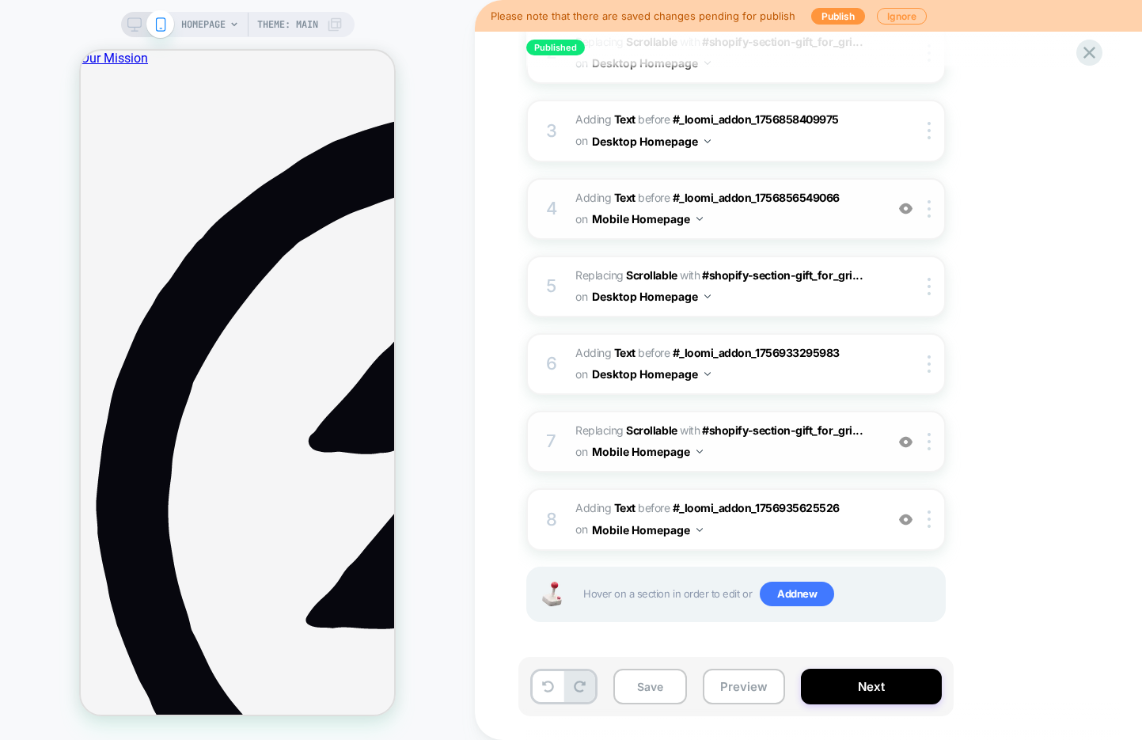
click at [909, 444] on img at bounding box center [905, 441] width 13 height 13
click at [907, 520] on img at bounding box center [905, 519] width 13 height 13
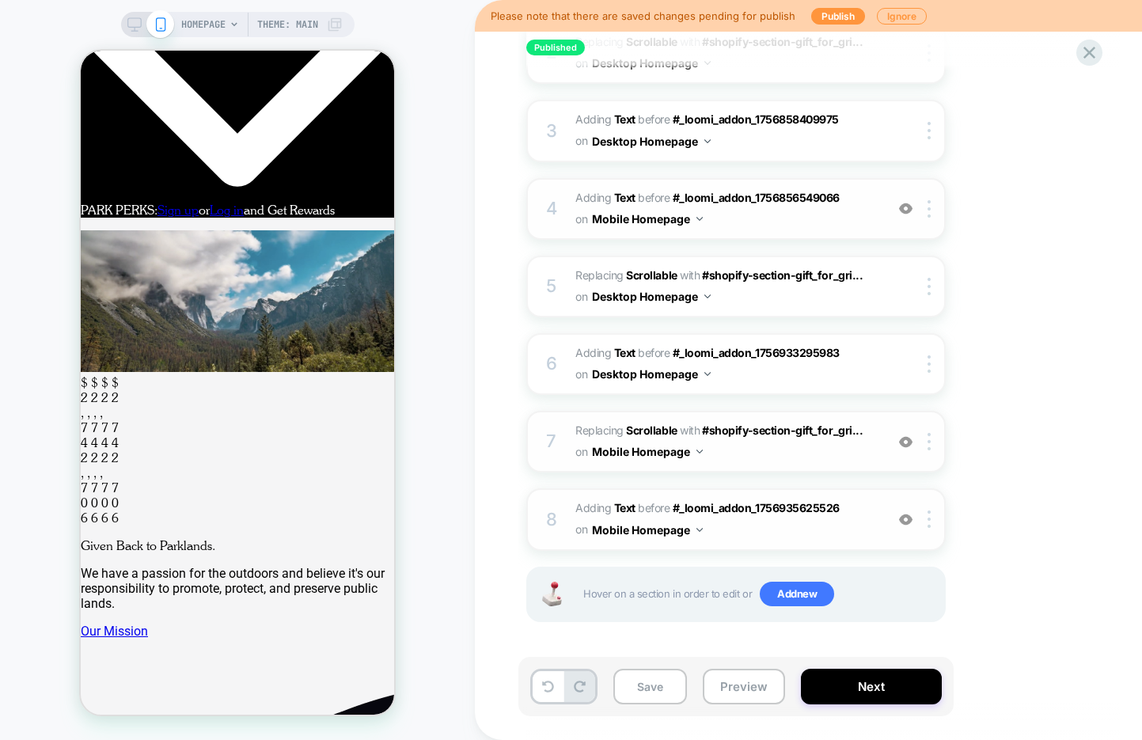
scroll to position [349, 0]
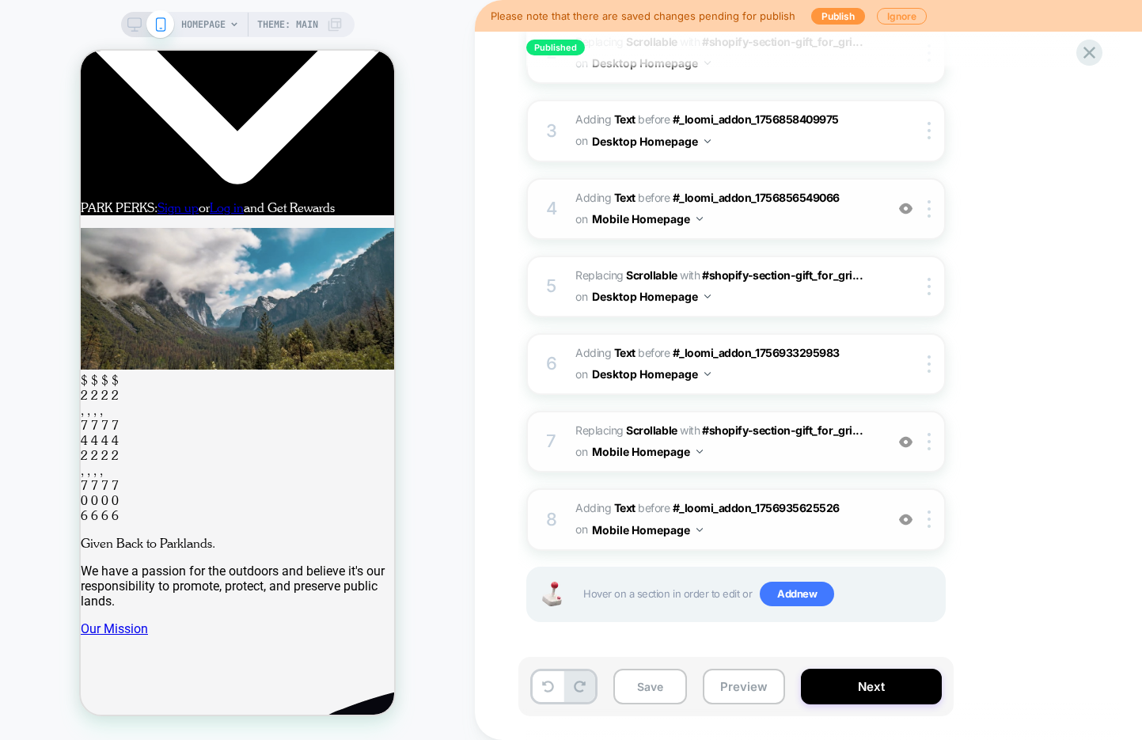
click at [905, 443] on img at bounding box center [905, 441] width 13 height 13
click at [905, 515] on img at bounding box center [905, 519] width 13 height 13
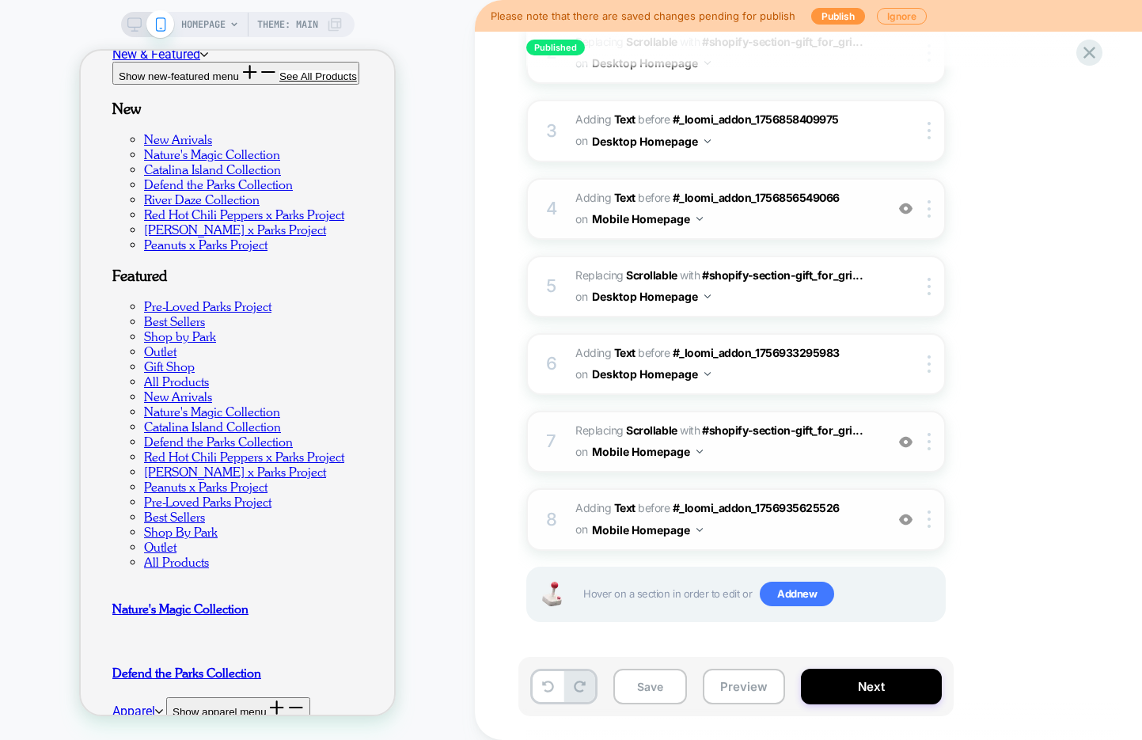
scroll to position [1847, 0]
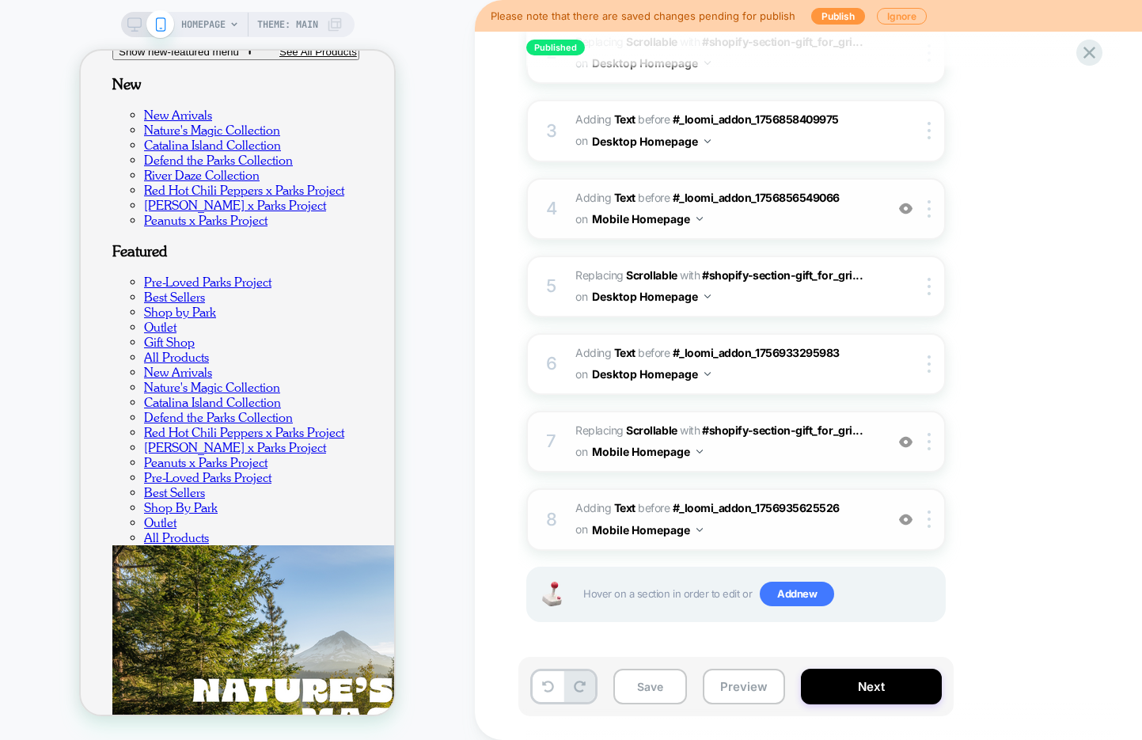
click at [912, 441] on div at bounding box center [906, 441] width 26 height 17
click at [906, 517] on img at bounding box center [905, 519] width 13 height 13
click at [751, 454] on span "#_loomi_addon_1756935625526 Replacing Scrollable WITH #shopify-section-gift_for…" at bounding box center [727, 441] width 302 height 43
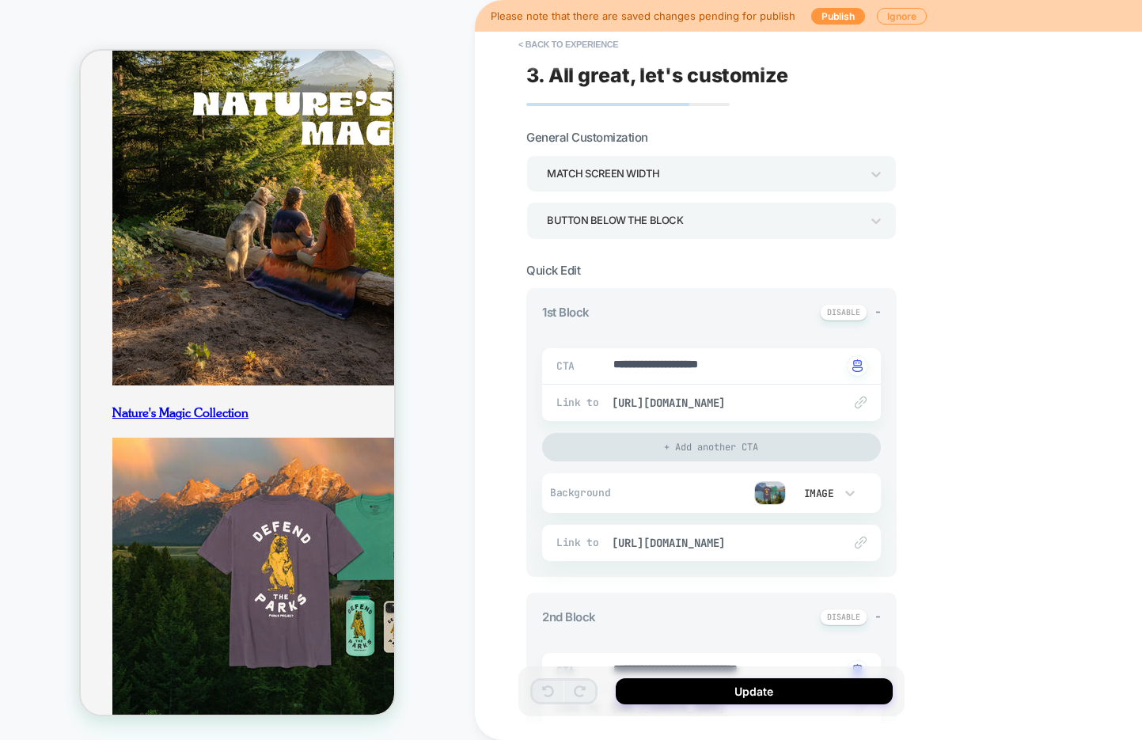
scroll to position [1826, 0]
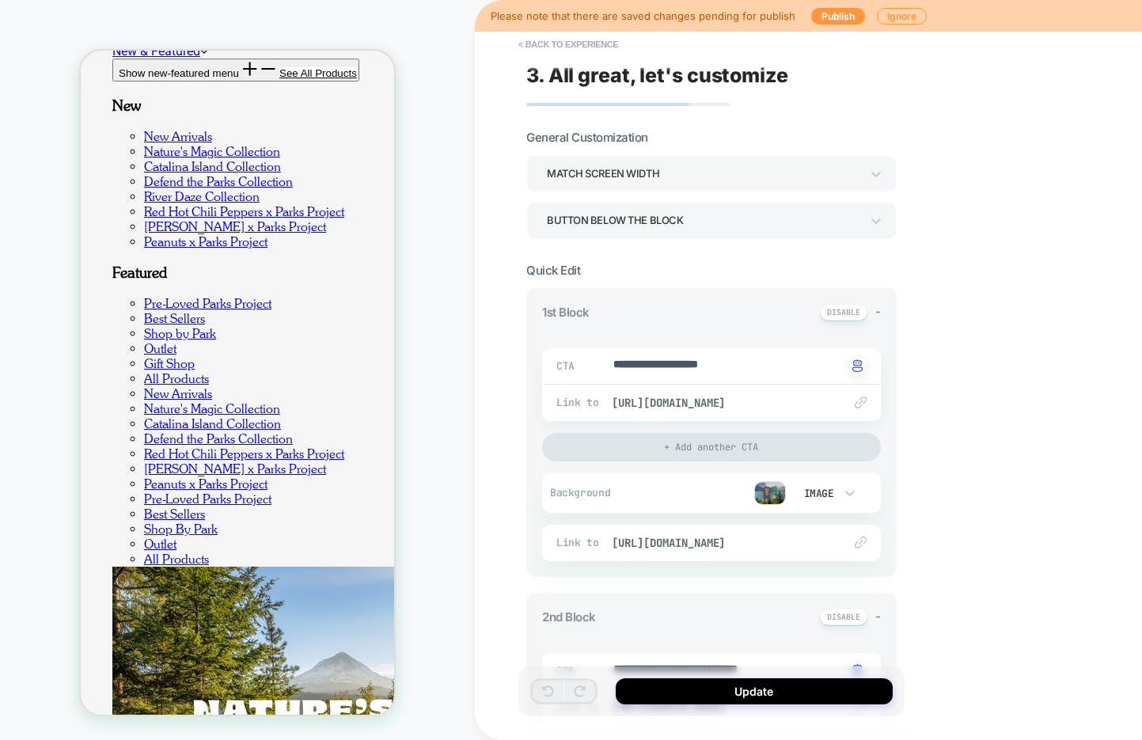
type textarea "*"
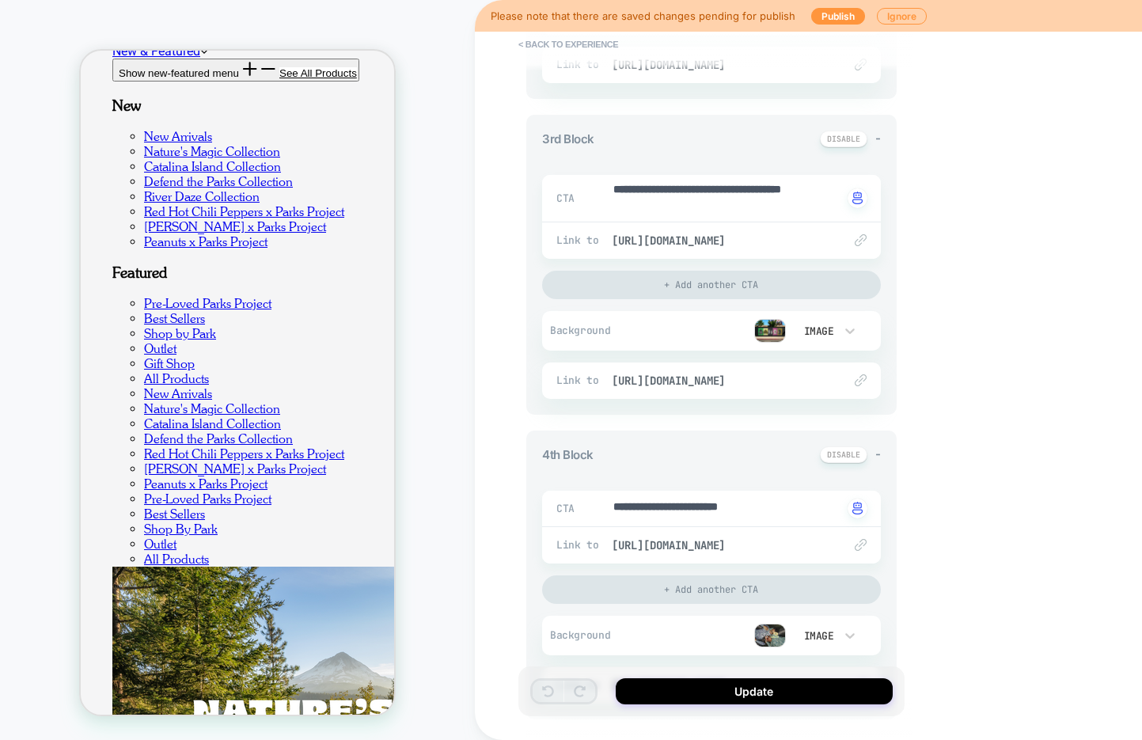
scroll to position [800, 0]
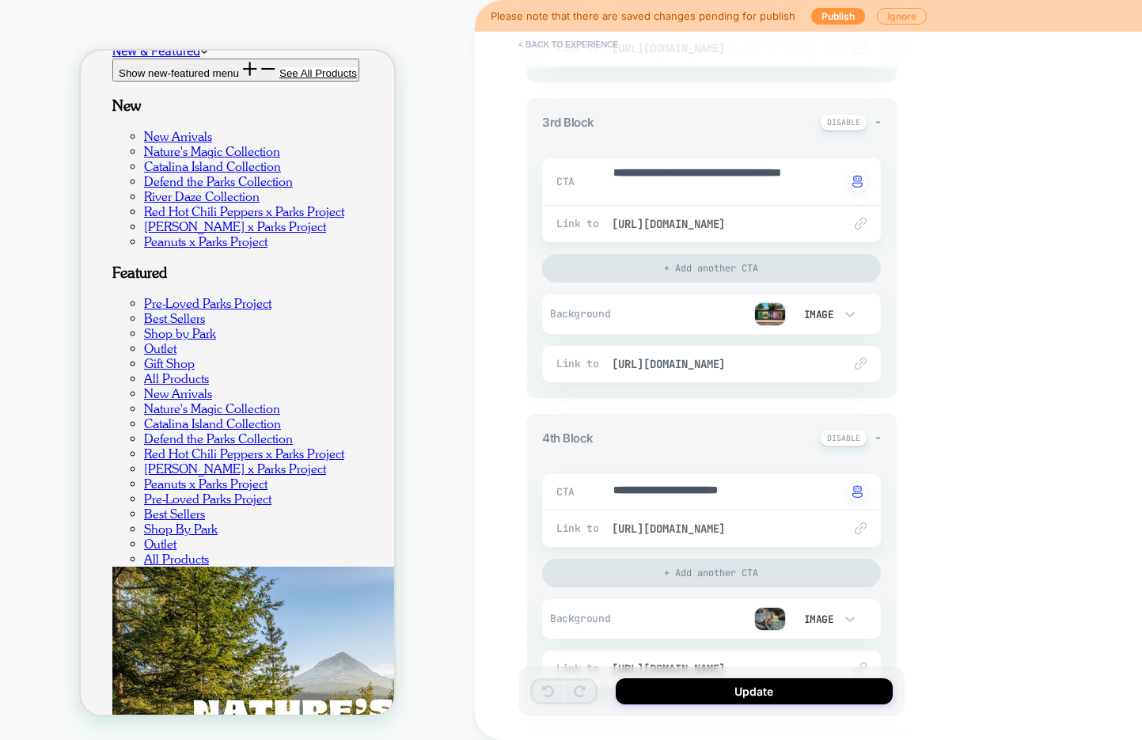
click at [537, 41] on button "< Back to experience" at bounding box center [569, 44] width 116 height 25
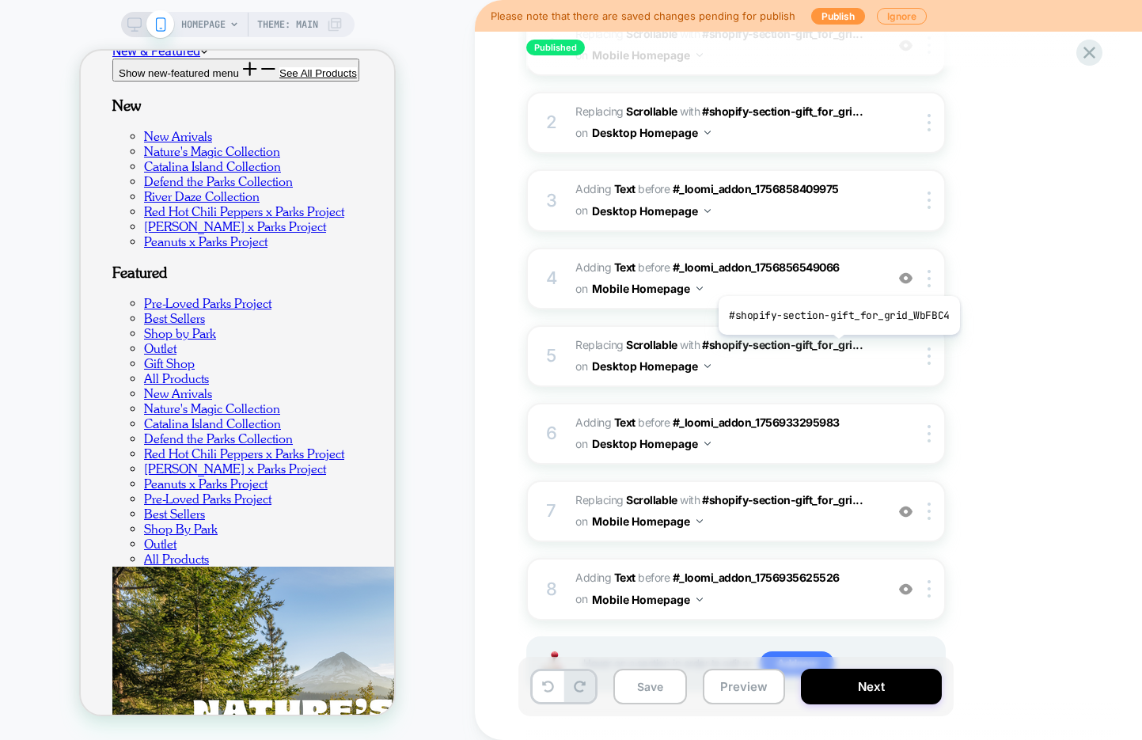
scroll to position [331, 0]
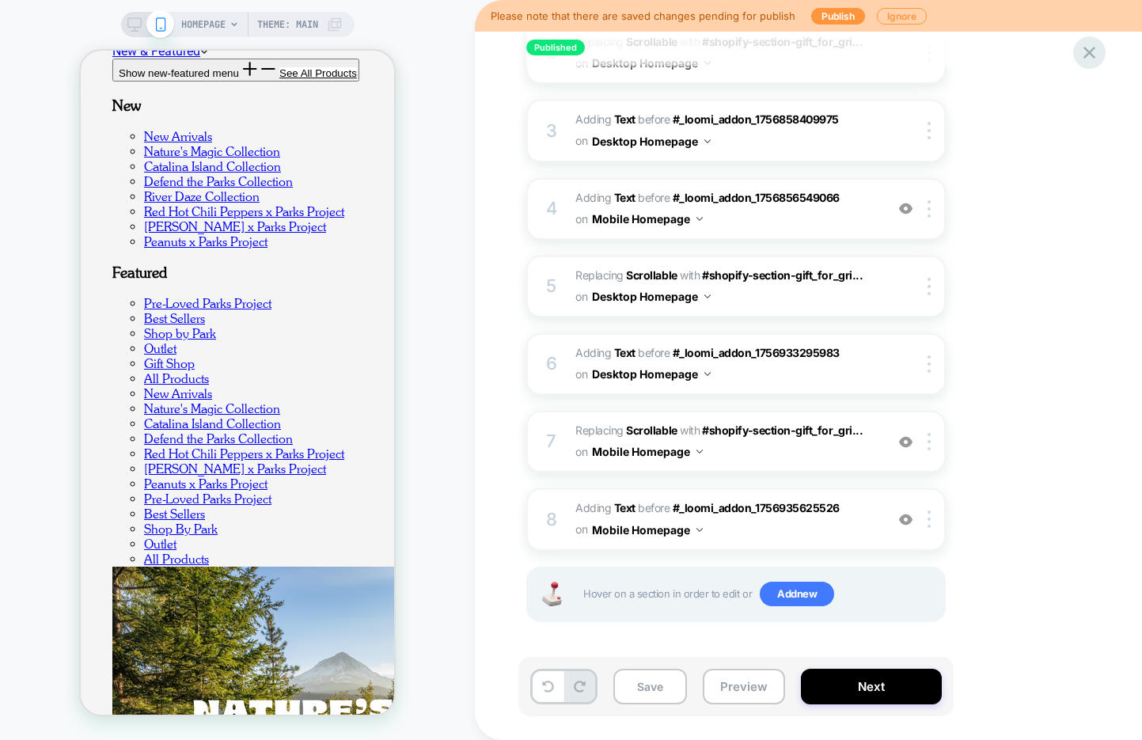
click at [1085, 57] on icon at bounding box center [1090, 53] width 12 height 12
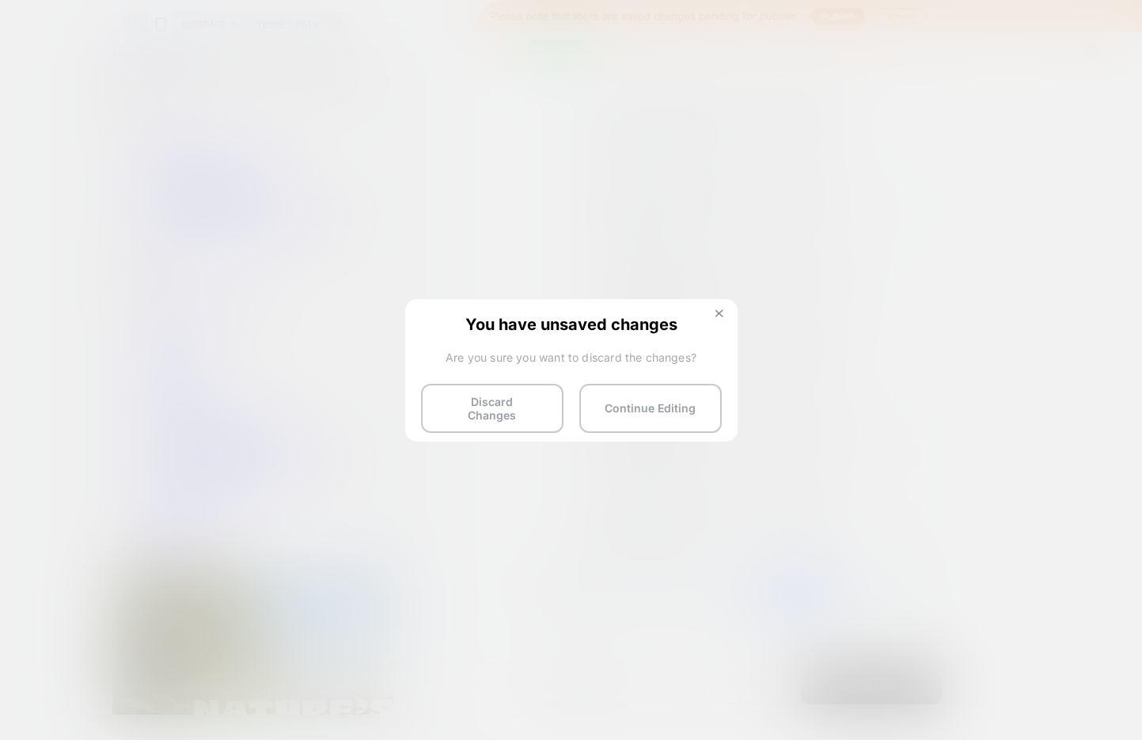
click at [720, 310] on img at bounding box center [720, 314] width 8 height 8
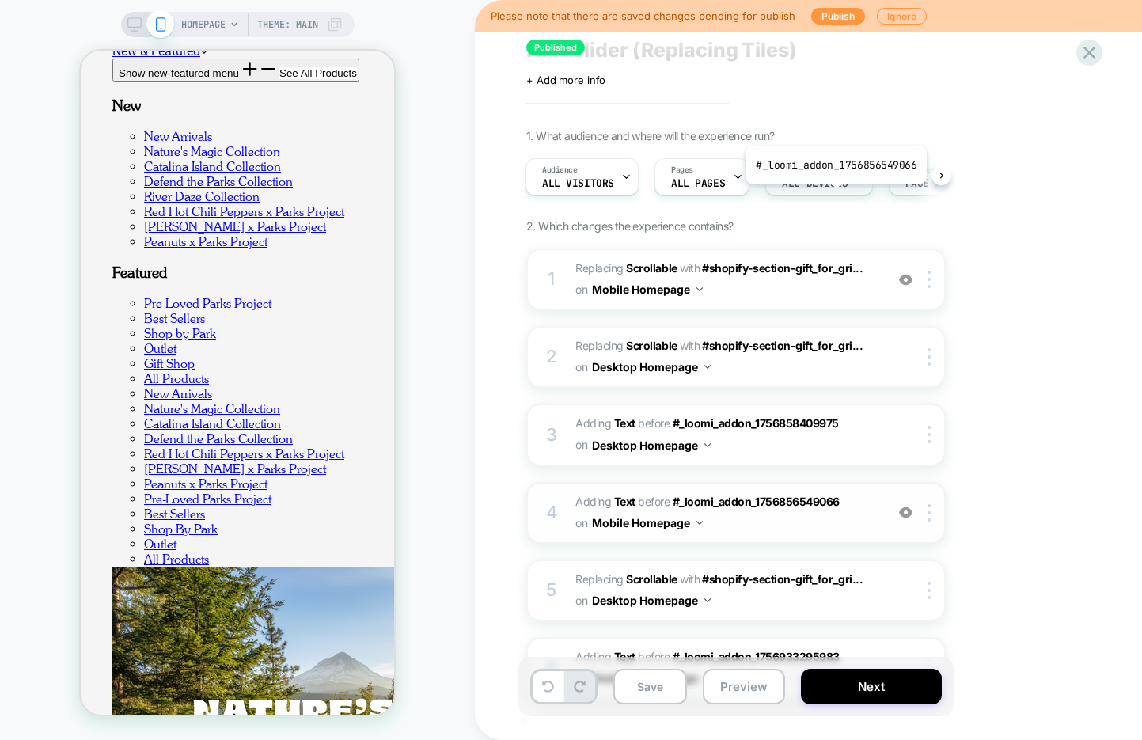
scroll to position [0, 0]
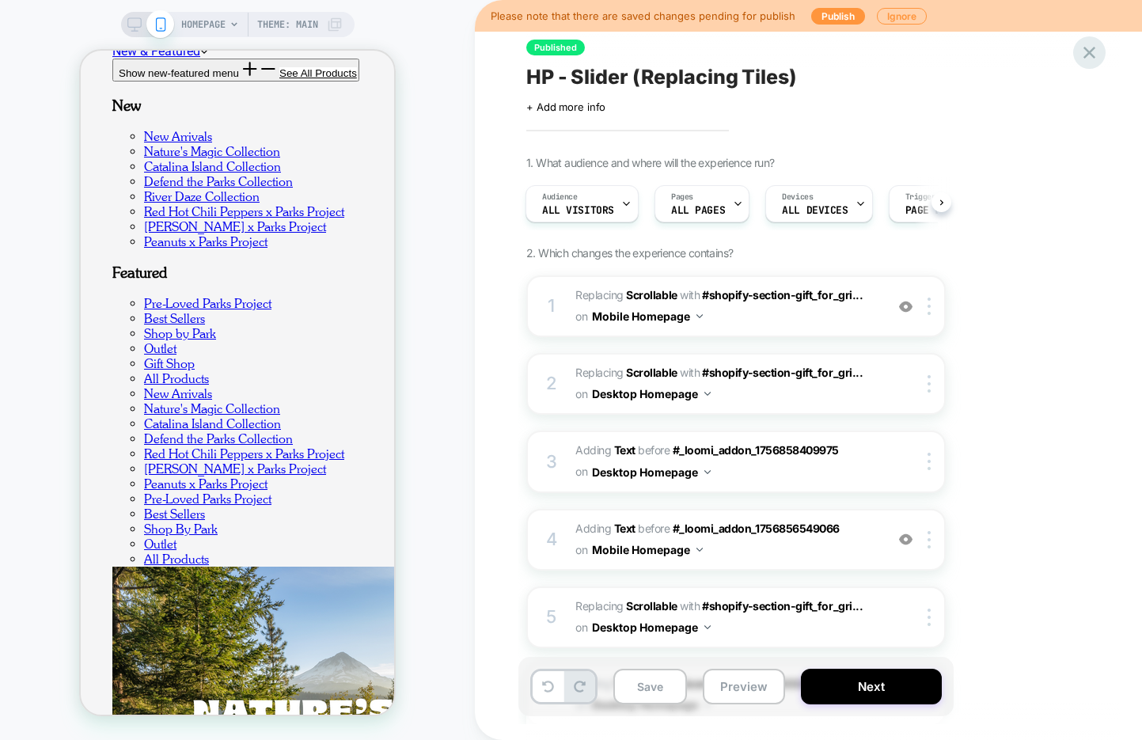
click at [1089, 47] on icon at bounding box center [1089, 52] width 21 height 21
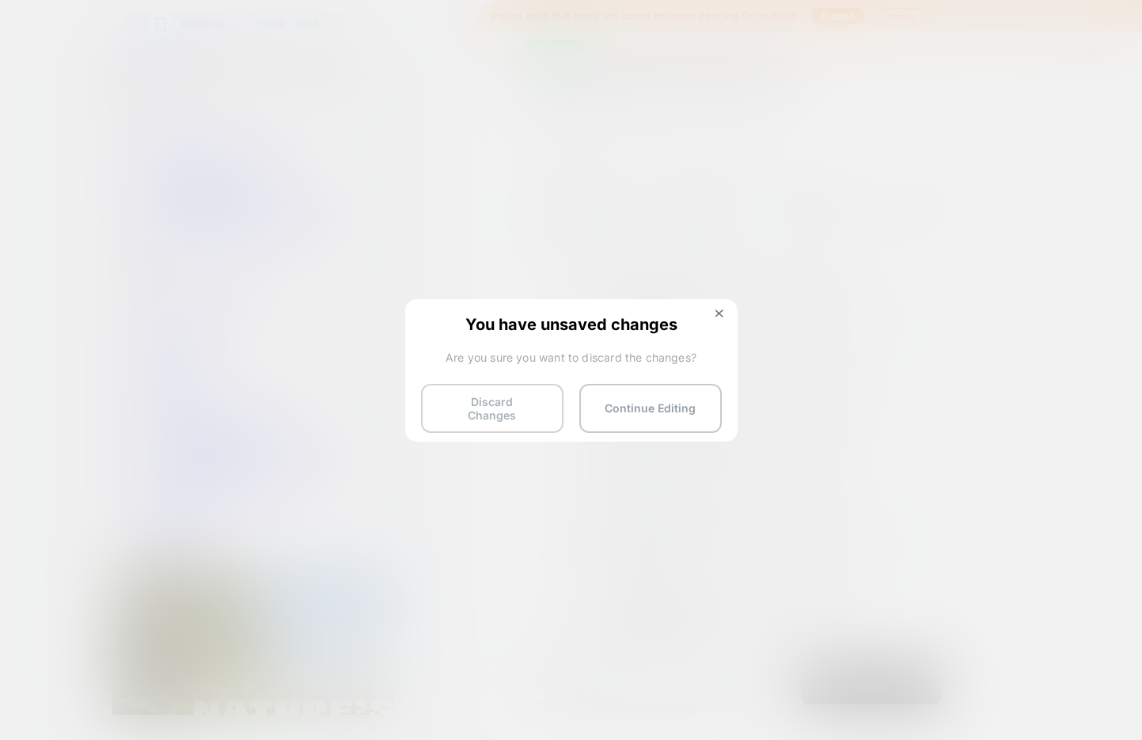
click at [476, 413] on button "Discard Changes" at bounding box center [492, 408] width 143 height 49
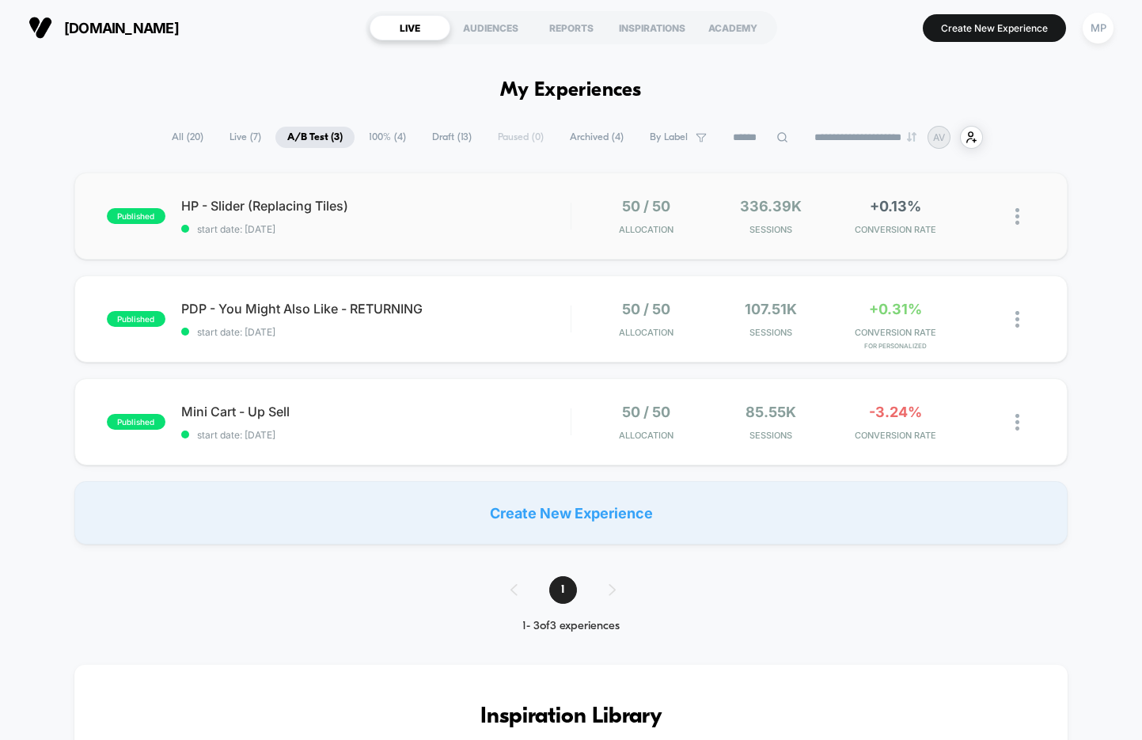
click at [410, 241] on div "published HP - Slider (Replacing Tiles) start date: [DATE] 50 / 50 Allocation 3…" at bounding box center [571, 216] width 994 height 87
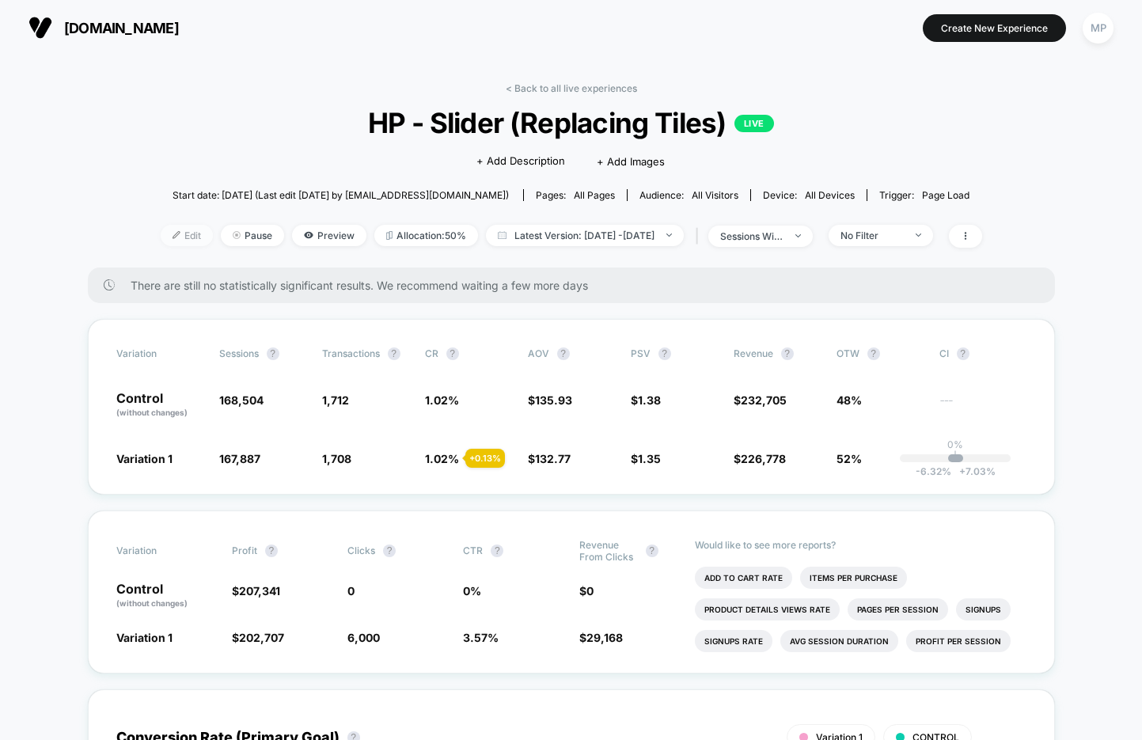
click at [161, 230] on span "Edit" at bounding box center [187, 235] width 52 height 21
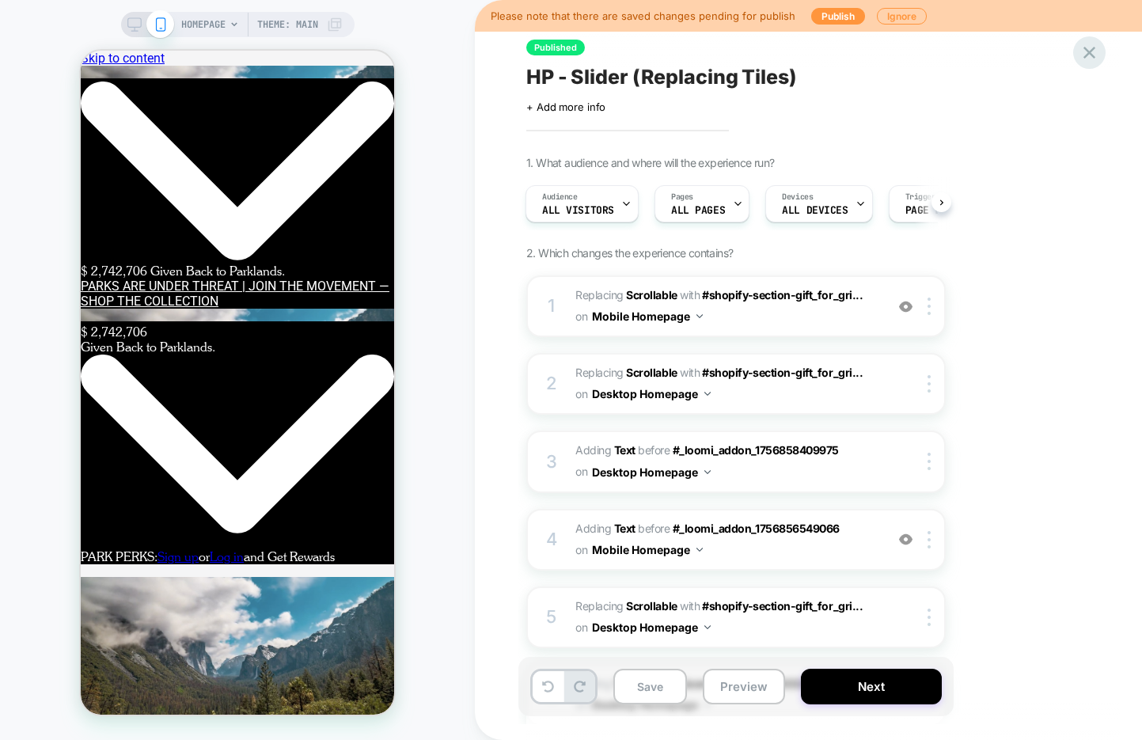
click at [1095, 49] on icon at bounding box center [1089, 52] width 21 height 21
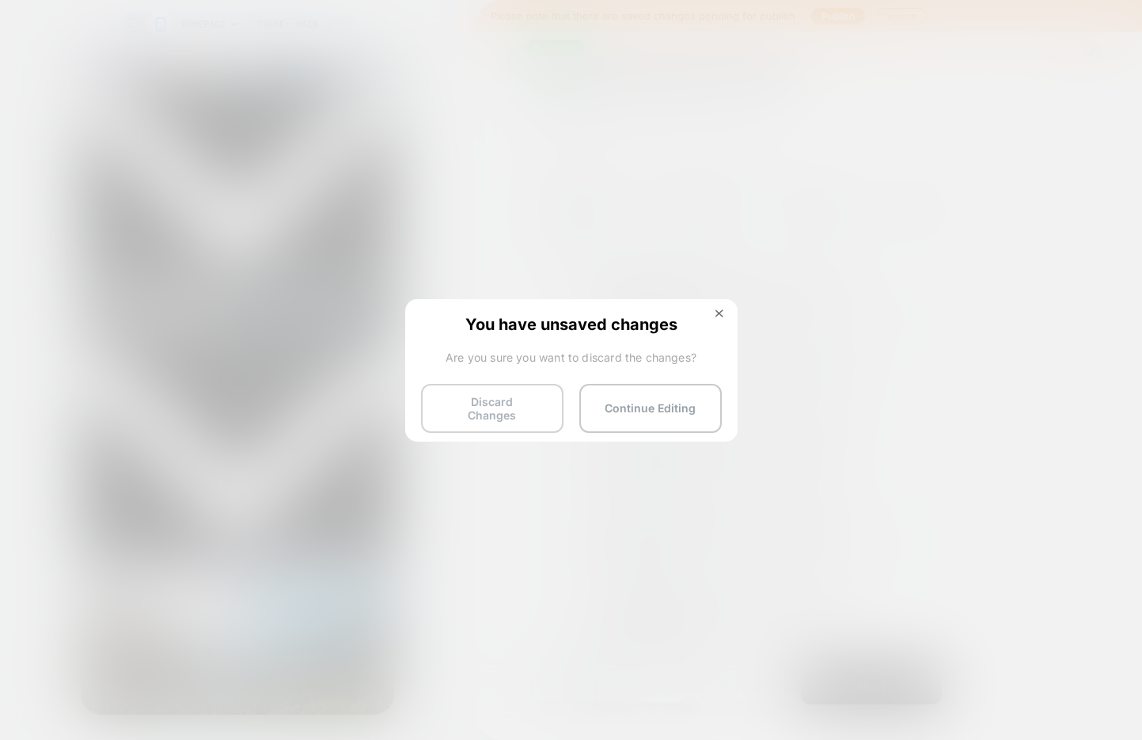
click at [470, 399] on button "Discard Changes" at bounding box center [492, 408] width 143 height 49
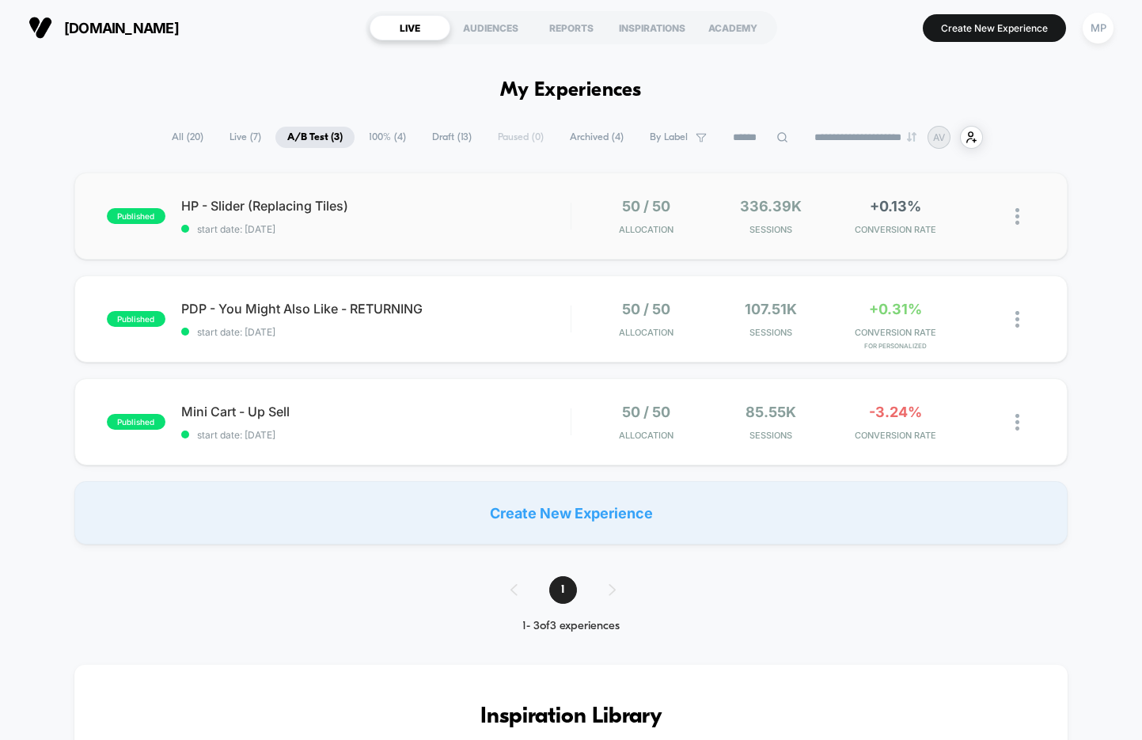
click at [408, 246] on div "published HP - Slider (Replacing Tiles) start date: [DATE] 50 / 50 Allocation 3…" at bounding box center [571, 216] width 994 height 87
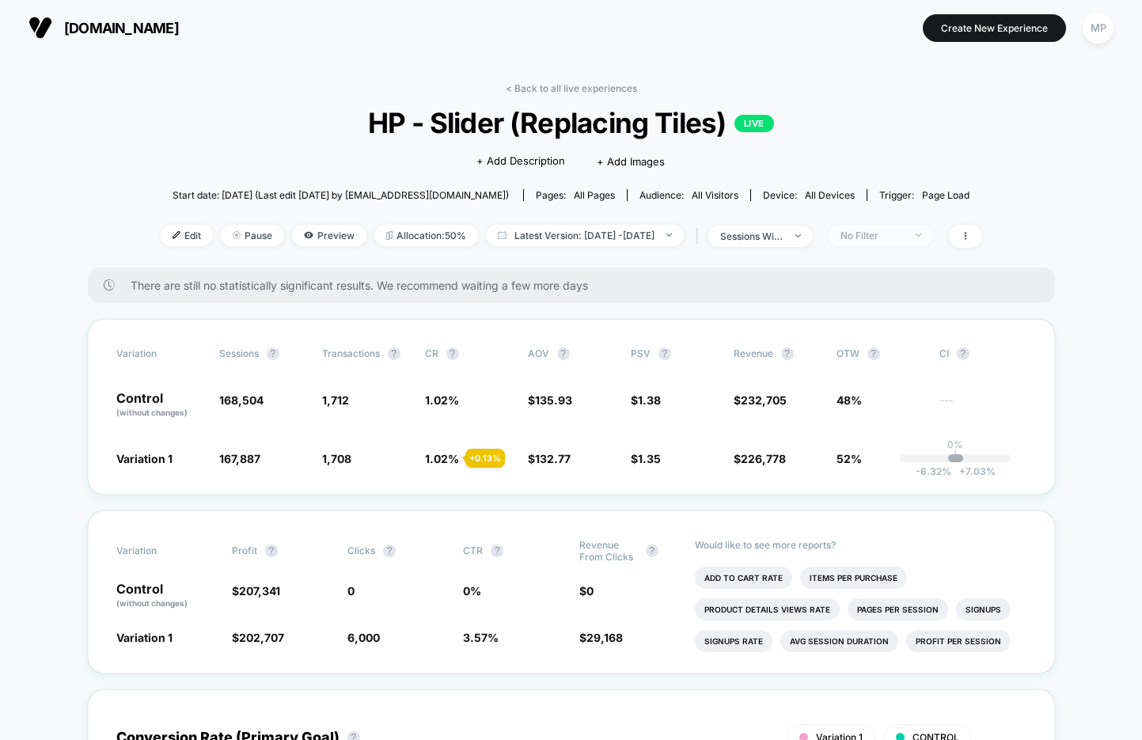
click at [896, 230] on div "No Filter" at bounding box center [872, 236] width 63 height 12
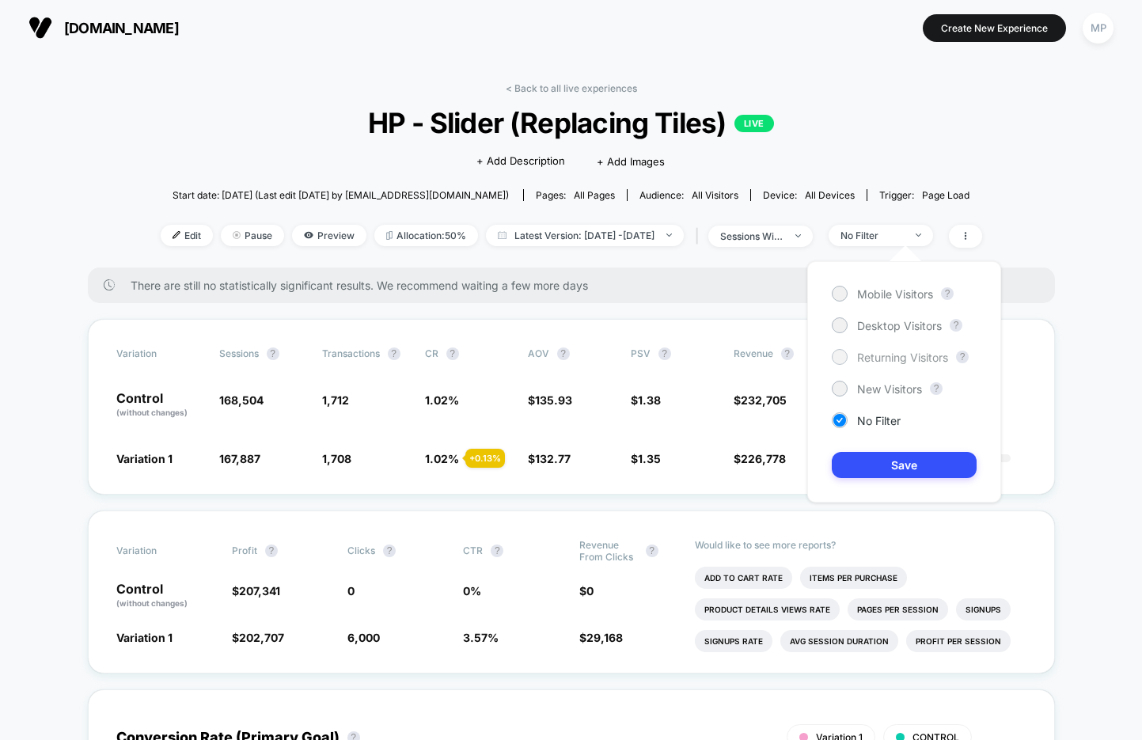
click at [887, 360] on span "Returning Visitors" at bounding box center [902, 357] width 91 height 13
click at [872, 466] on button "Save" at bounding box center [904, 465] width 145 height 26
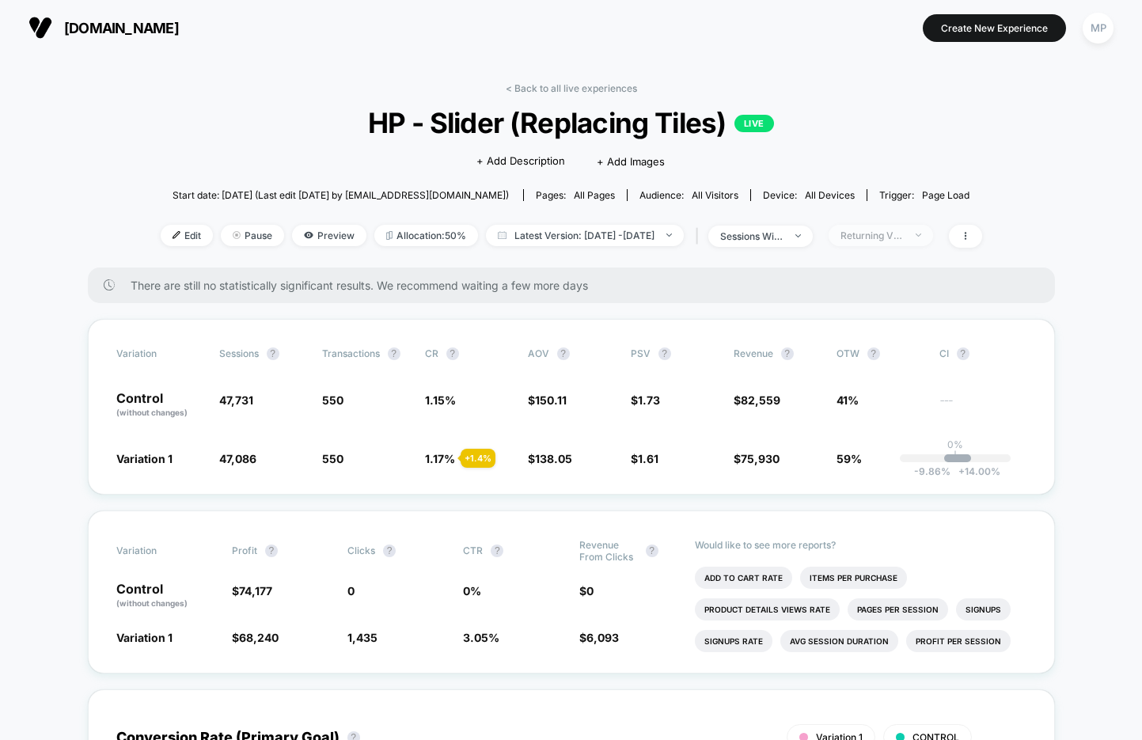
click at [890, 238] on div "Returning Visitors" at bounding box center [872, 236] width 63 height 12
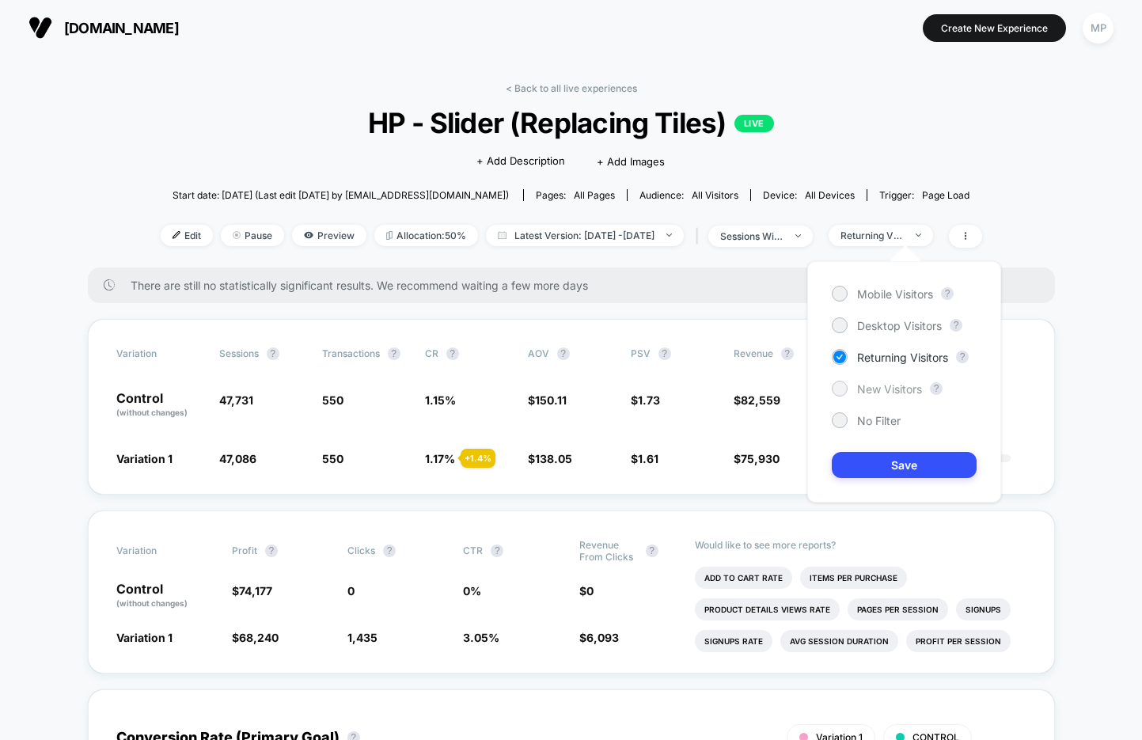
click at [870, 394] on span "New Visitors" at bounding box center [889, 388] width 65 height 13
click at [871, 458] on button "Save" at bounding box center [904, 465] width 145 height 26
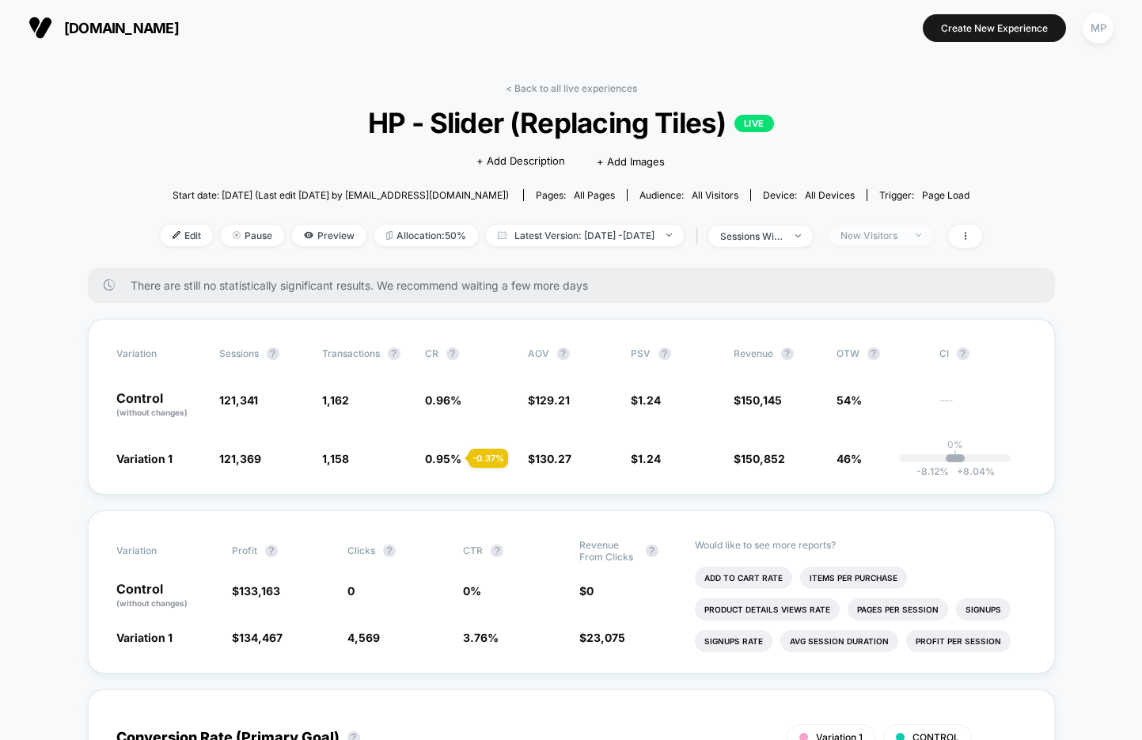
click at [890, 242] on span "New Visitors" at bounding box center [881, 235] width 105 height 21
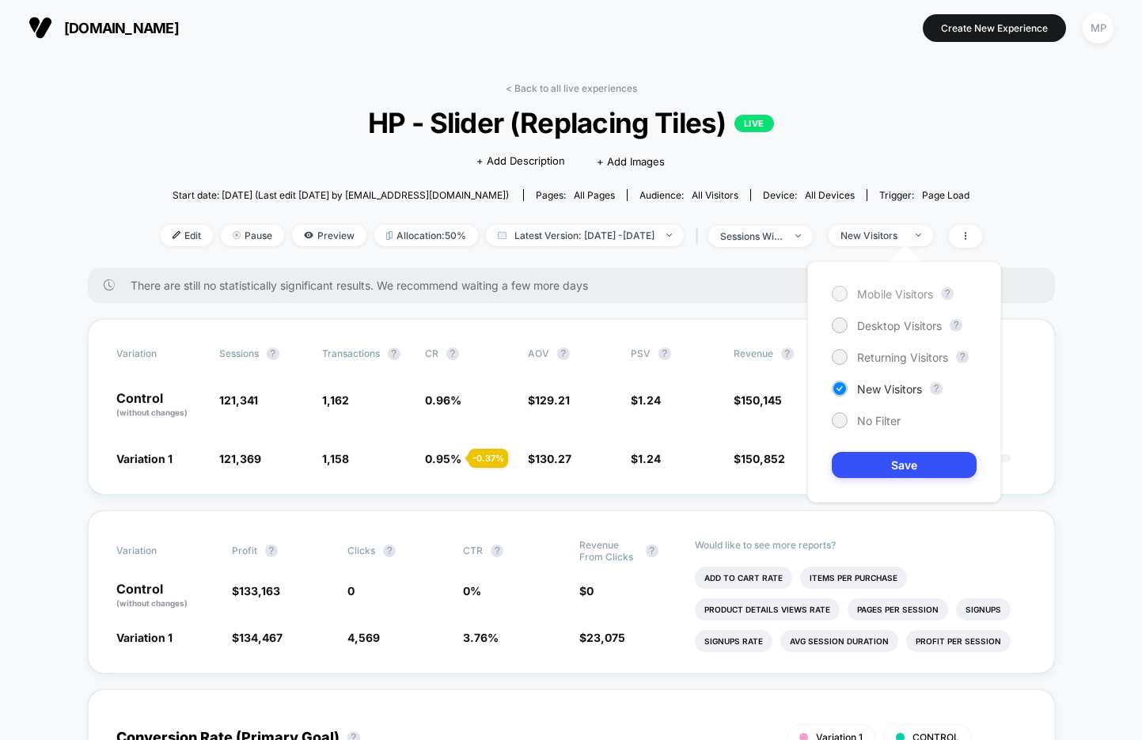
click at [872, 291] on span "Mobile Visitors" at bounding box center [895, 293] width 76 height 13
click at [872, 459] on button "Save" at bounding box center [904, 465] width 145 height 26
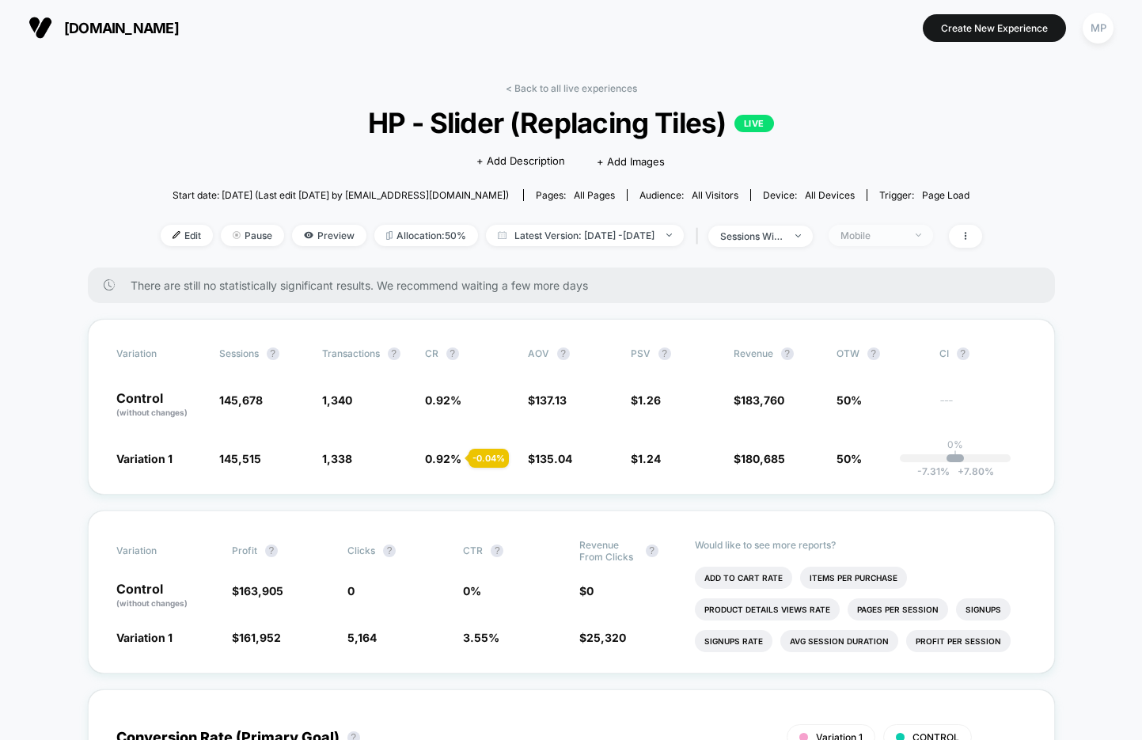
click at [896, 239] on div "Mobile" at bounding box center [872, 236] width 63 height 12
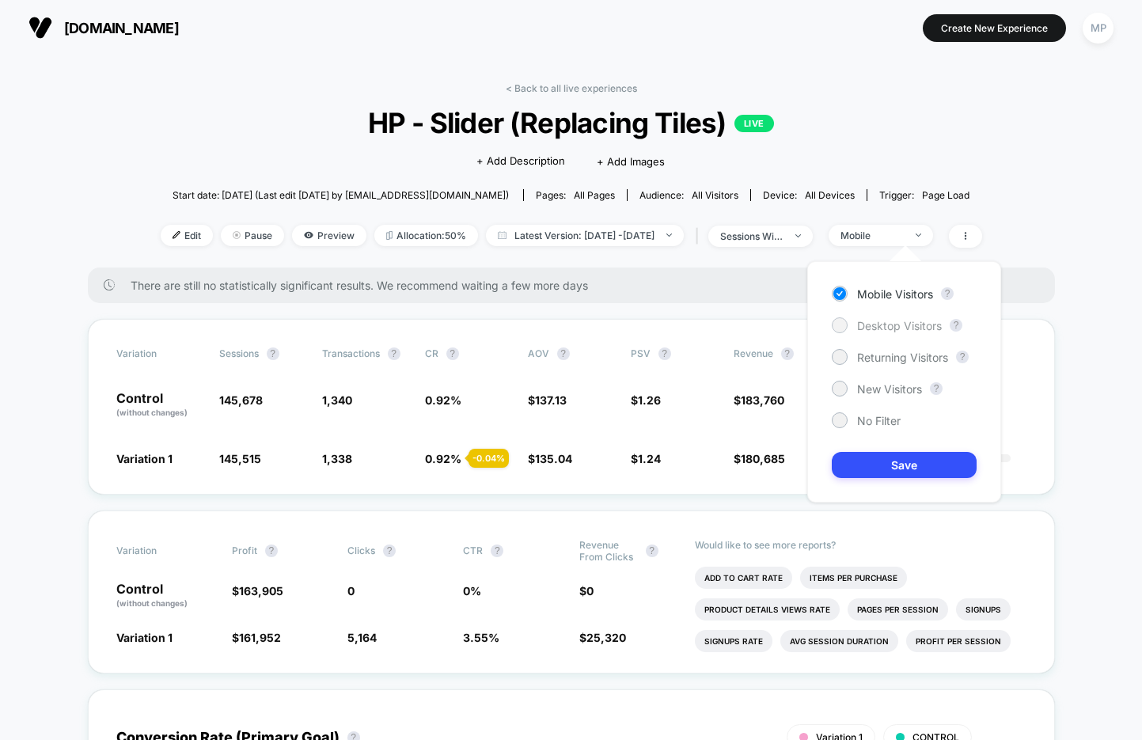
click at [874, 330] on span "Desktop Visitors" at bounding box center [899, 325] width 85 height 13
click at [874, 463] on button "Save" at bounding box center [904, 465] width 145 height 26
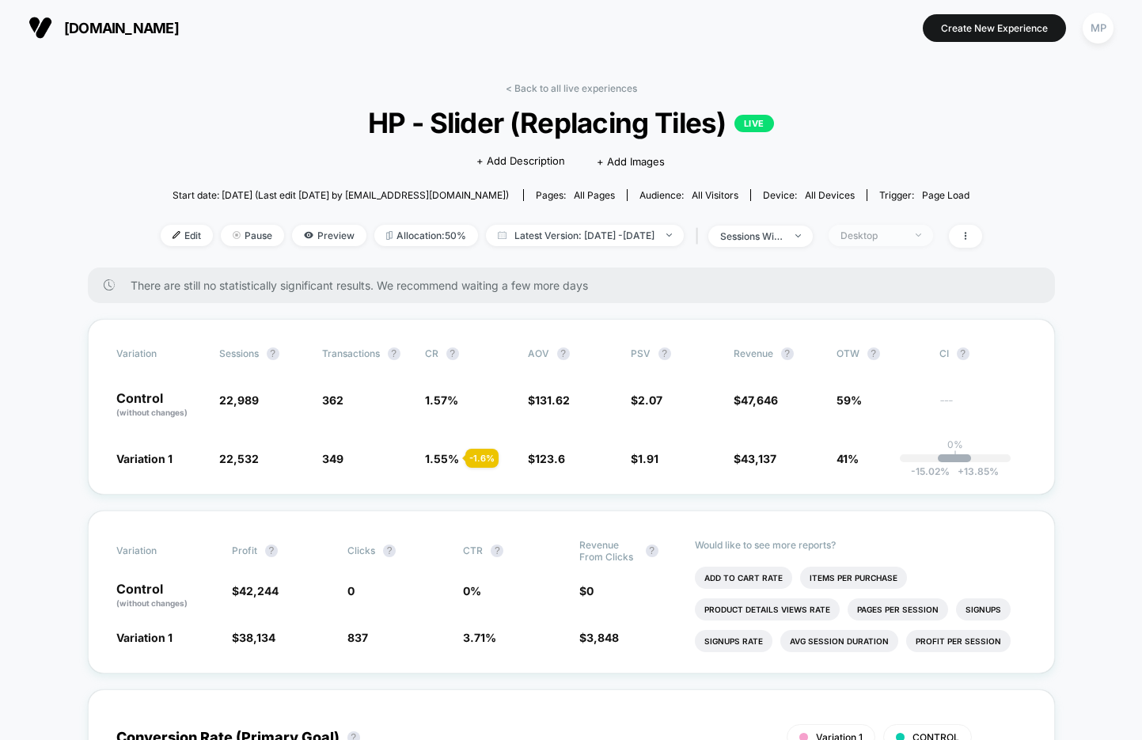
click at [899, 226] on span "Desktop" at bounding box center [881, 235] width 105 height 21
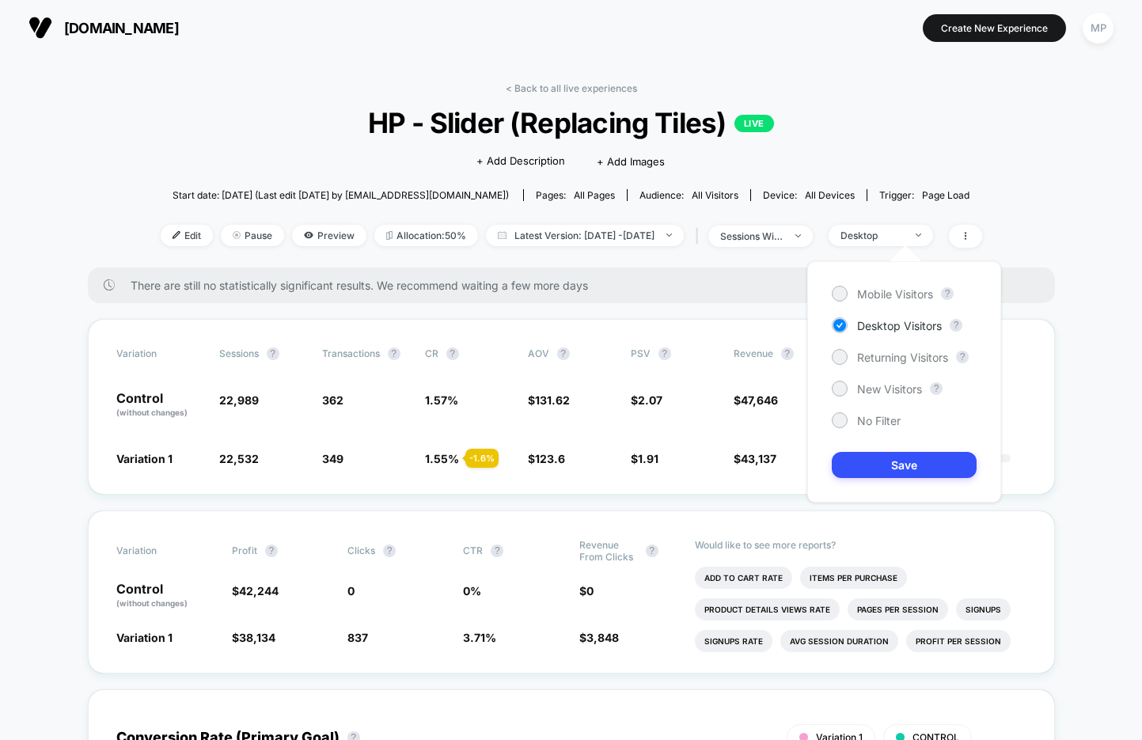
click at [881, 428] on div "Mobile Visitors ? Desktop Visitors ? Returning Visitors ? New Visitors ? No Fil…" at bounding box center [905, 381] width 194 height 241
click at [880, 419] on span "No Filter" at bounding box center [879, 420] width 44 height 13
click at [880, 454] on button "Save" at bounding box center [904, 465] width 145 height 26
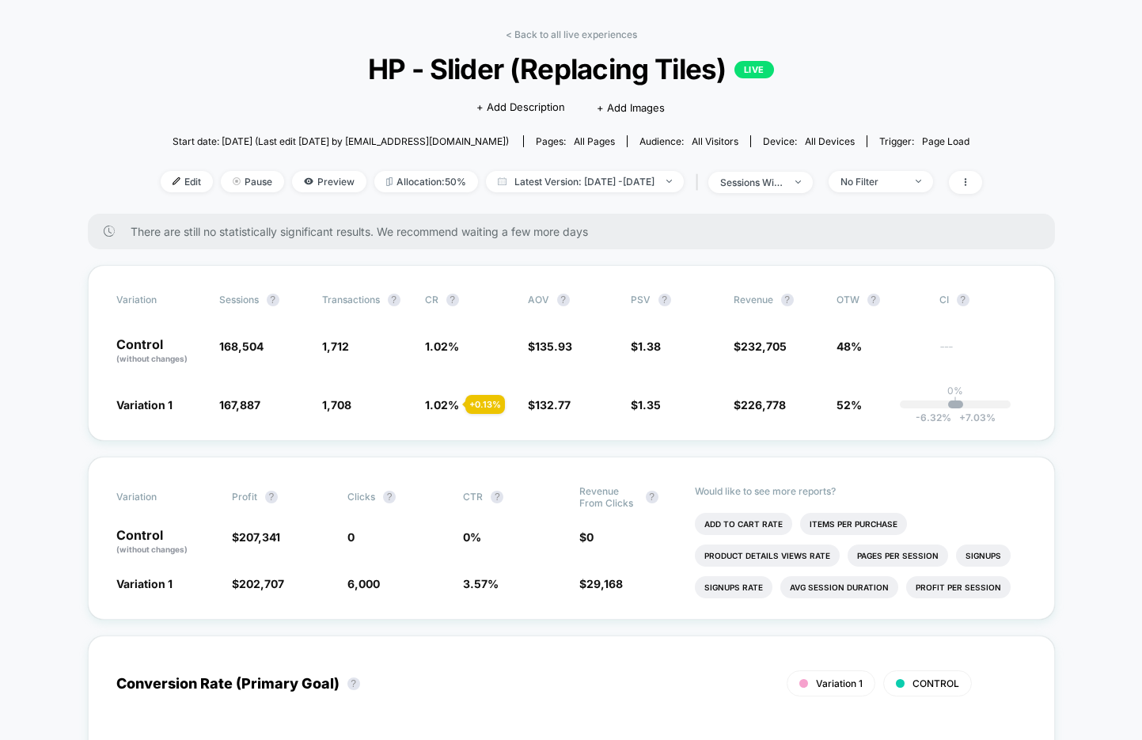
scroll to position [48, 0]
